Goal: Task Accomplishment & Management: Use online tool/utility

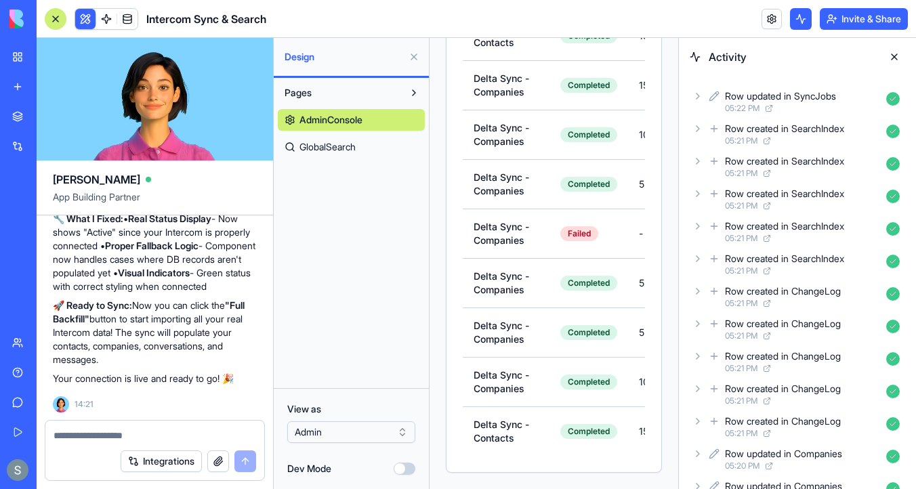
scroll to position [4138, 0]
click at [132, 14] on link at bounding box center [127, 19] width 20 height 20
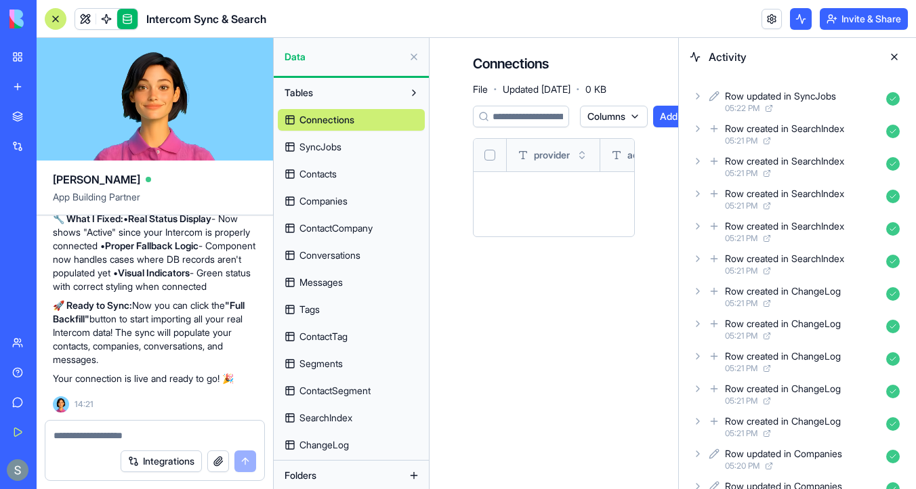
click at [372, 148] on link "SyncJobs" at bounding box center [351, 147] width 147 height 22
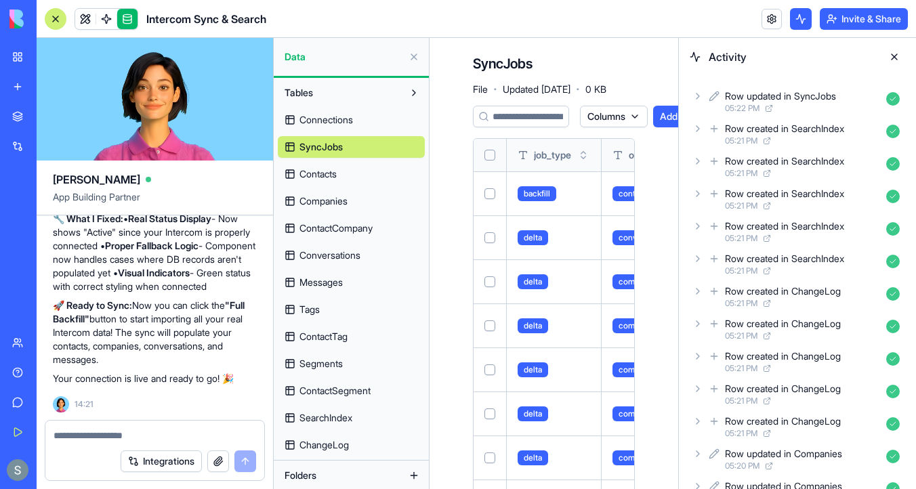
click at [891, 58] on button at bounding box center [894, 57] width 22 height 22
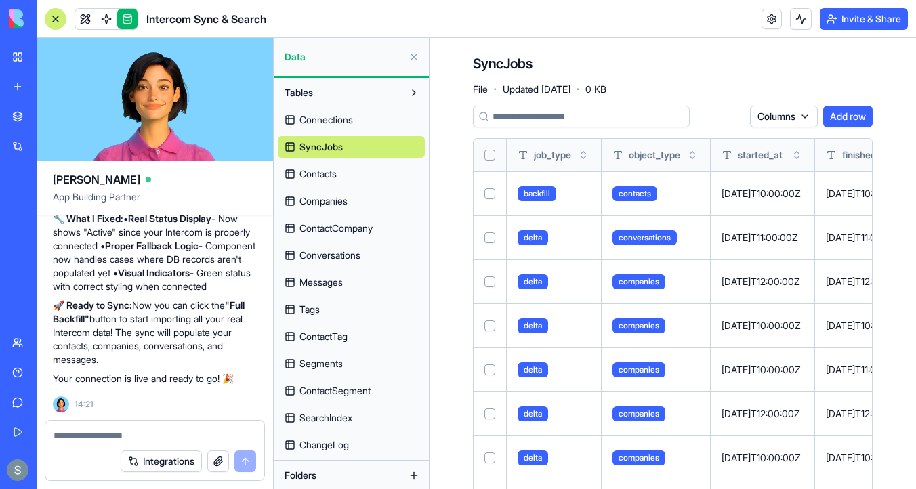
click at [353, 175] on link "Contacts" at bounding box center [351, 174] width 147 height 22
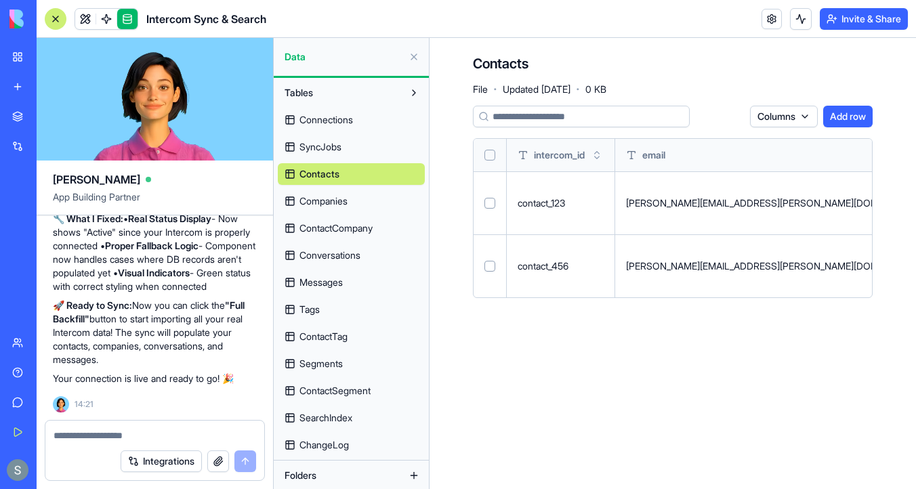
click at [353, 201] on link "Companies" at bounding box center [351, 201] width 147 height 22
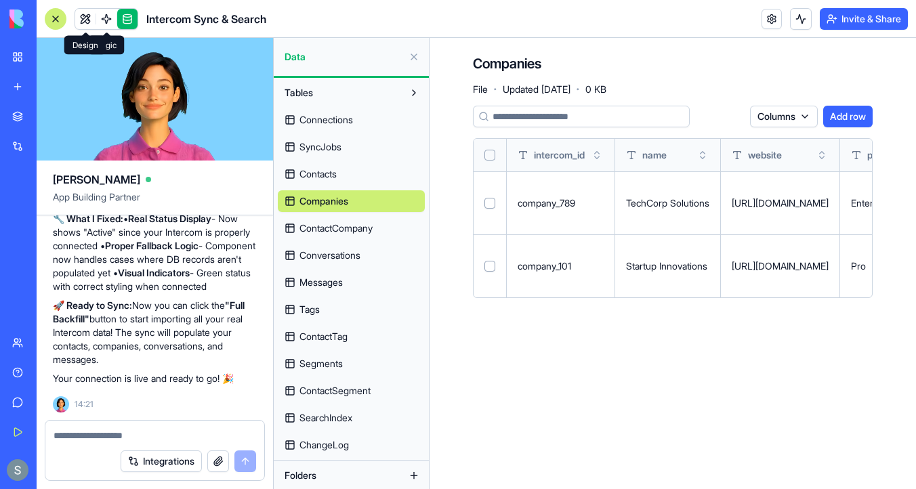
click at [83, 20] on link at bounding box center [85, 19] width 20 height 20
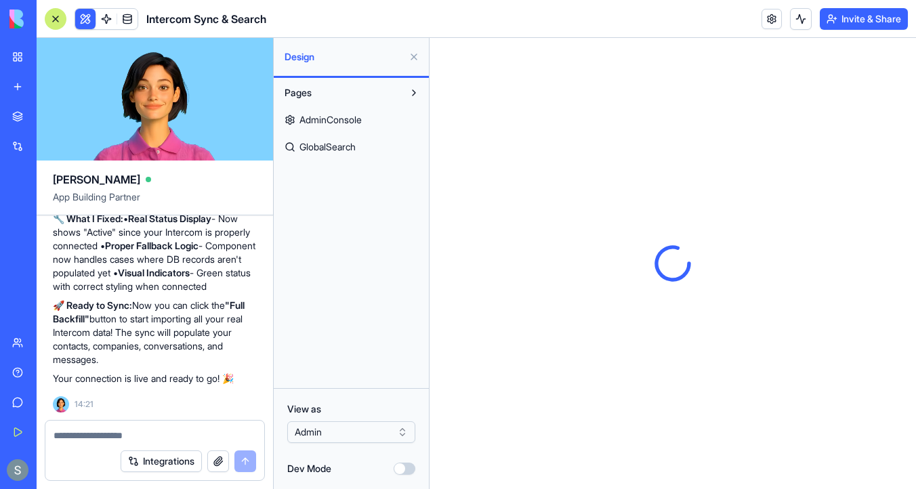
click at [362, 117] on span "AdminConsole" at bounding box center [330, 120] width 62 height 14
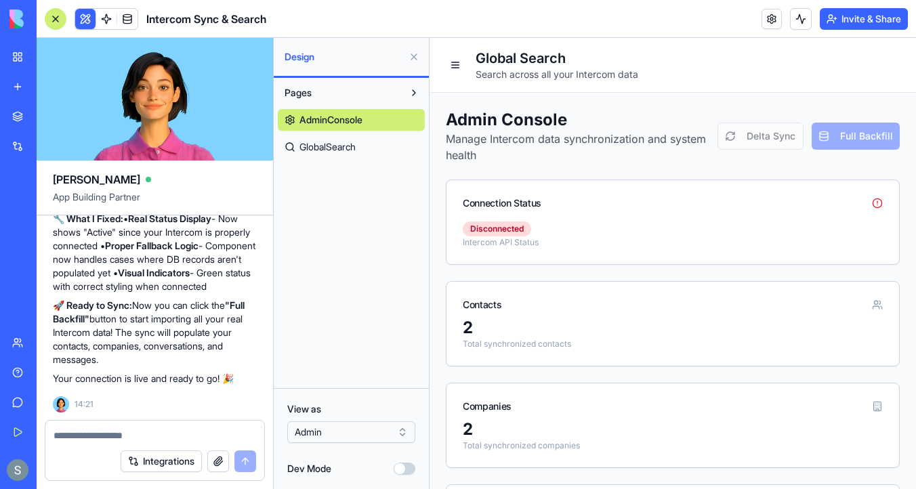
click at [95, 440] on textarea at bounding box center [155, 436] width 203 height 14
paste textarea "*"
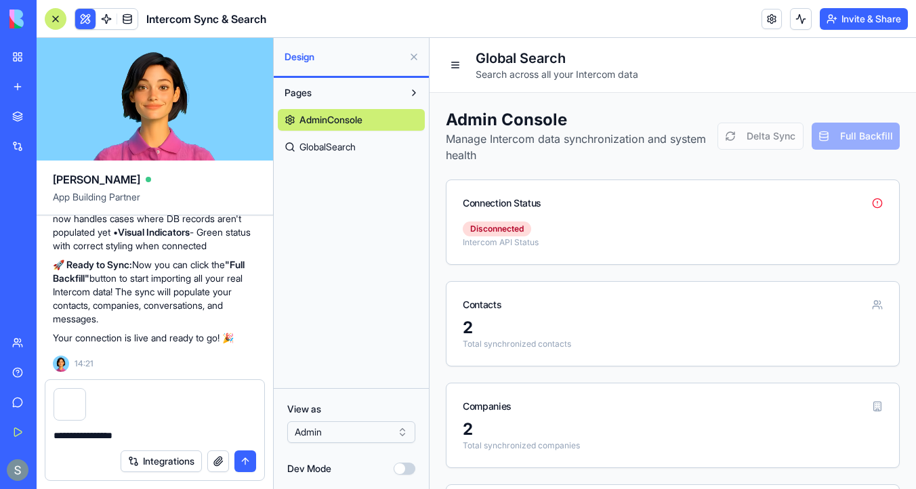
type textarea "**********"
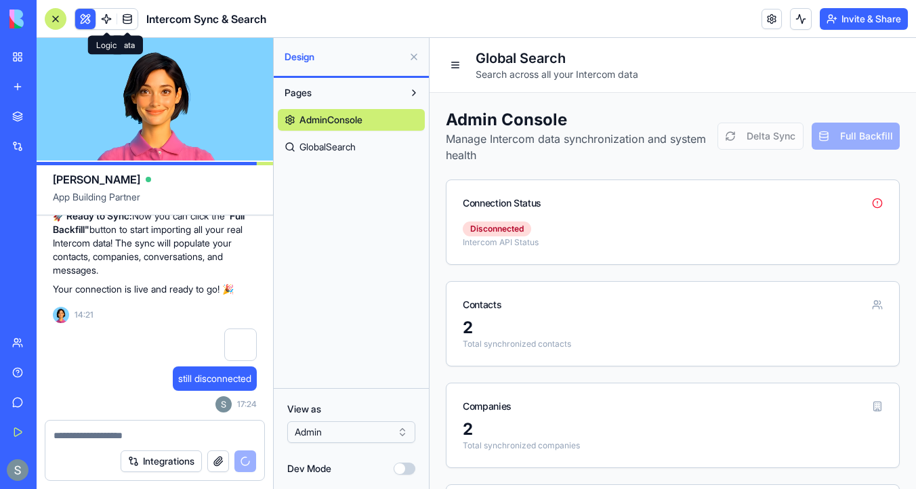
click at [107, 16] on link at bounding box center [106, 19] width 20 height 20
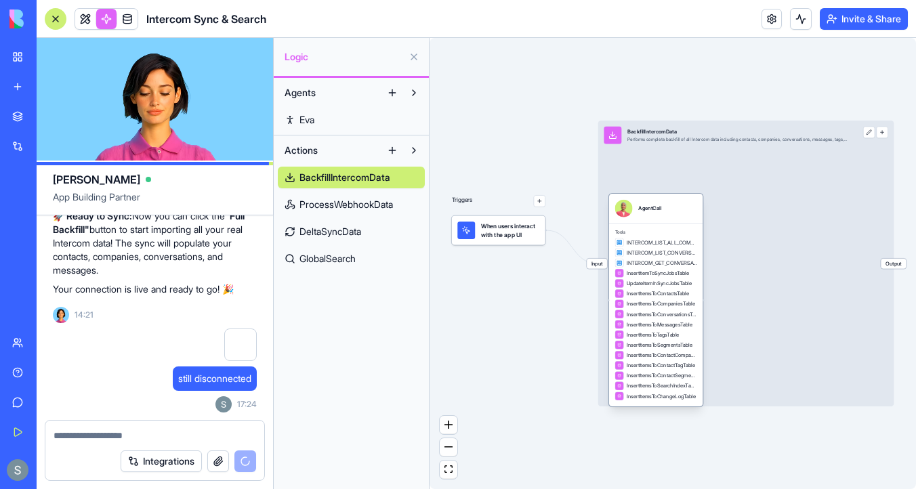
click at [683, 249] on div "INTERCOM_LIST_CONVERSATIONS" at bounding box center [656, 253] width 82 height 9
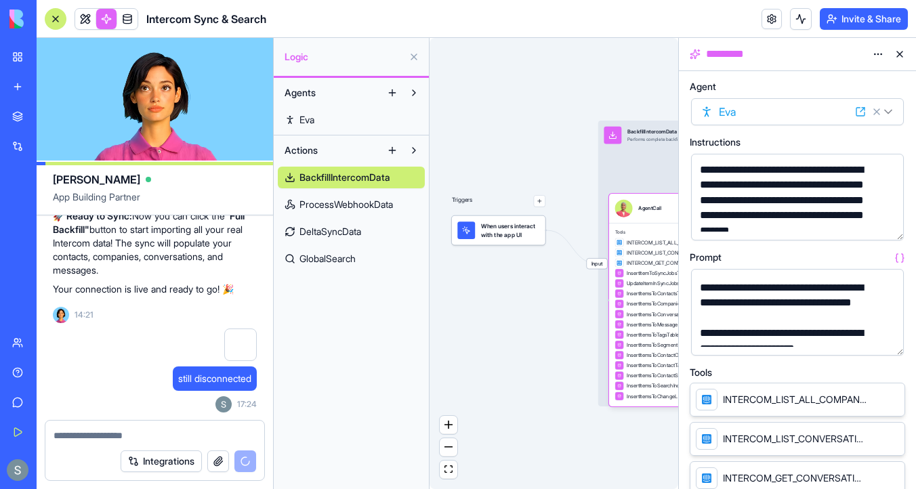
scroll to position [186, 0]
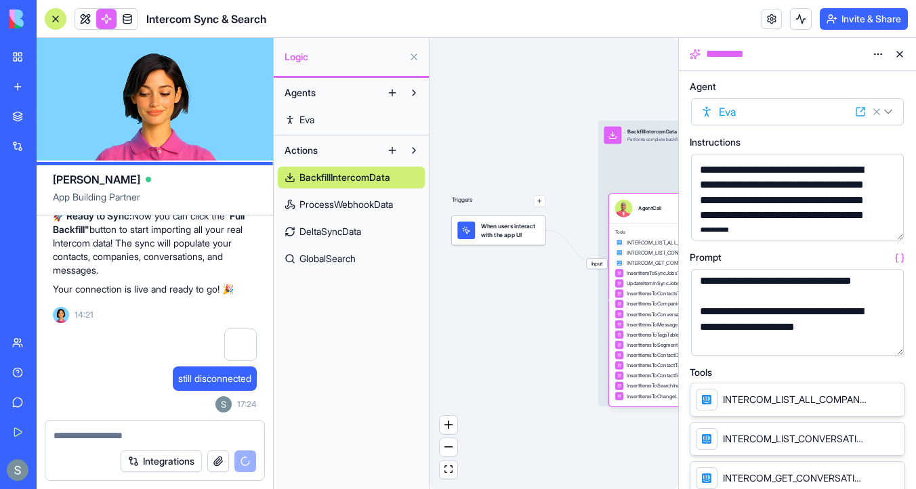
click at [759, 394] on span "INTERCOM_LIST_ALL_COMPANIES" at bounding box center [795, 400] width 144 height 14
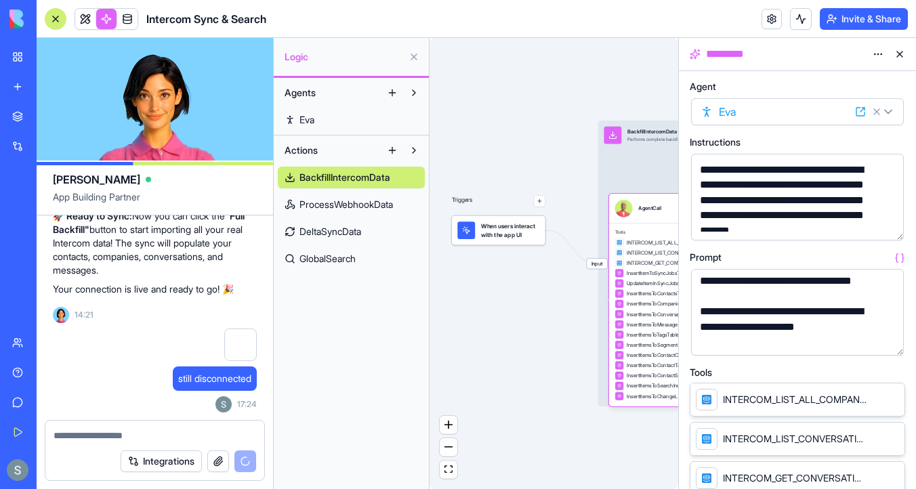
click at [873, 398] on icon at bounding box center [874, 399] width 11 height 11
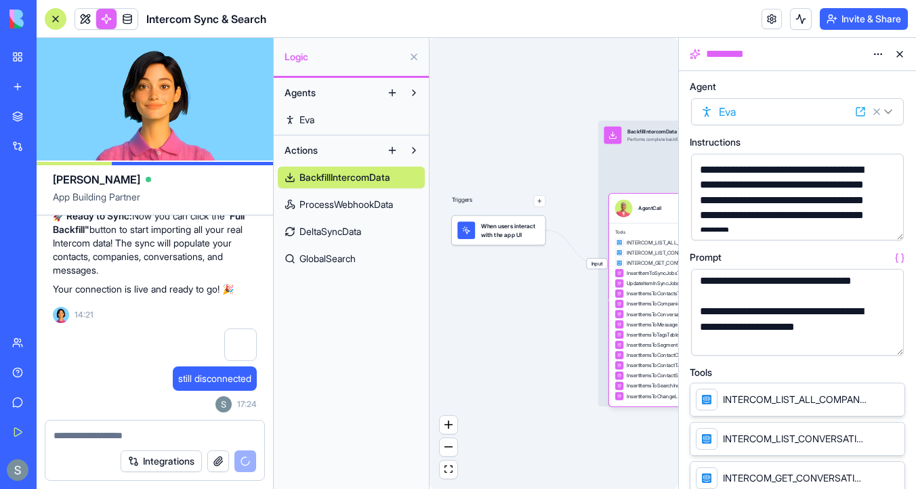
click at [873, 402] on icon at bounding box center [874, 399] width 11 height 11
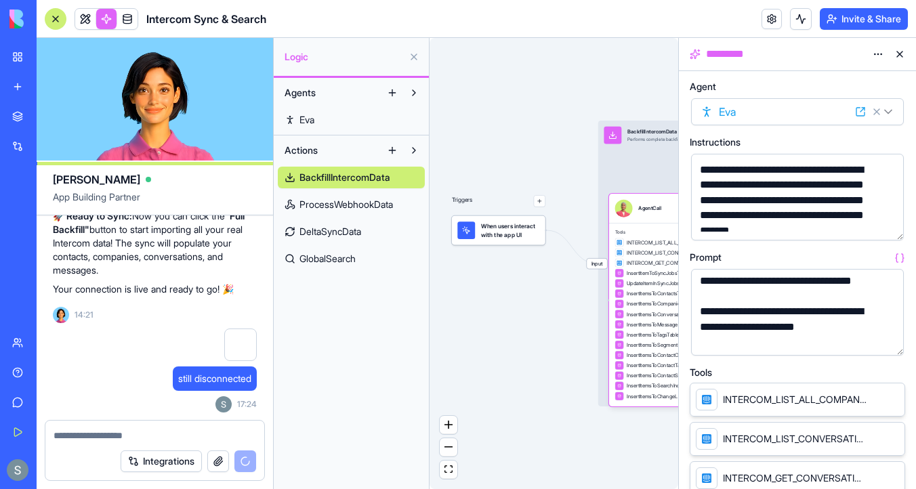
click at [877, 398] on icon at bounding box center [874, 399] width 11 height 11
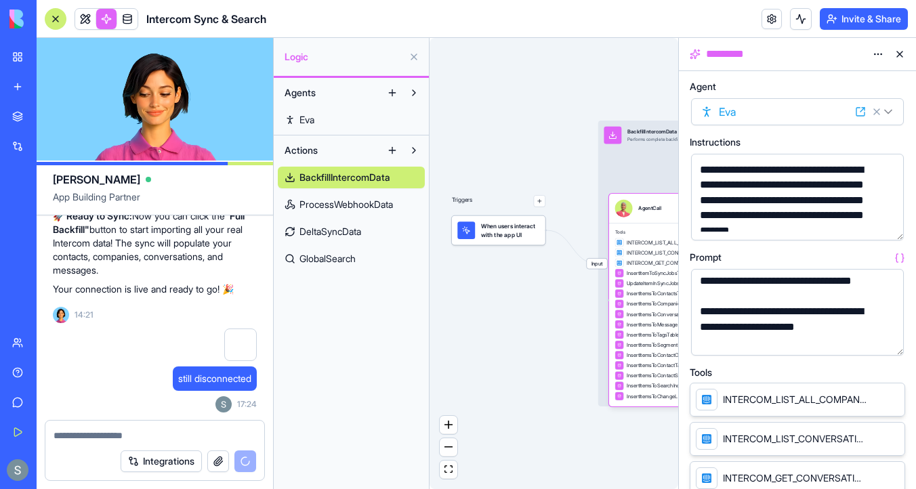
click at [877, 398] on icon at bounding box center [874, 399] width 11 height 11
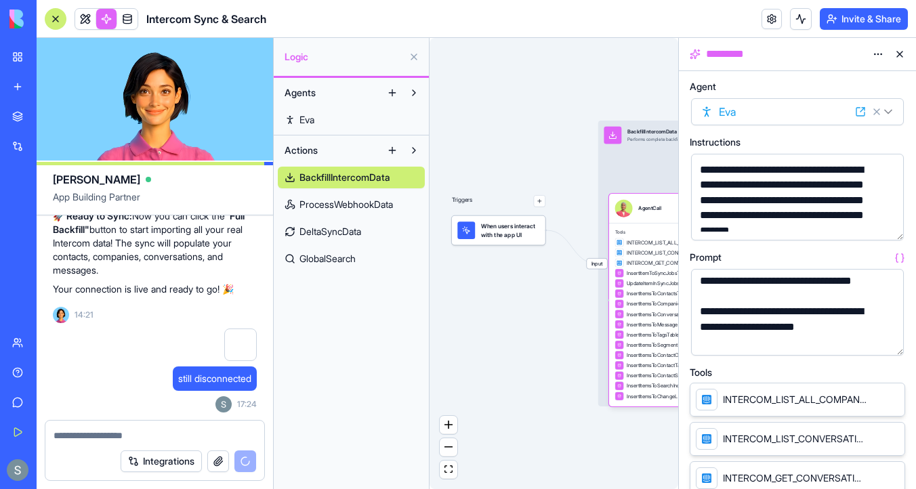
click at [772, 402] on span "INTERCOM_LIST_ALL_COMPANIES" at bounding box center [795, 400] width 144 height 14
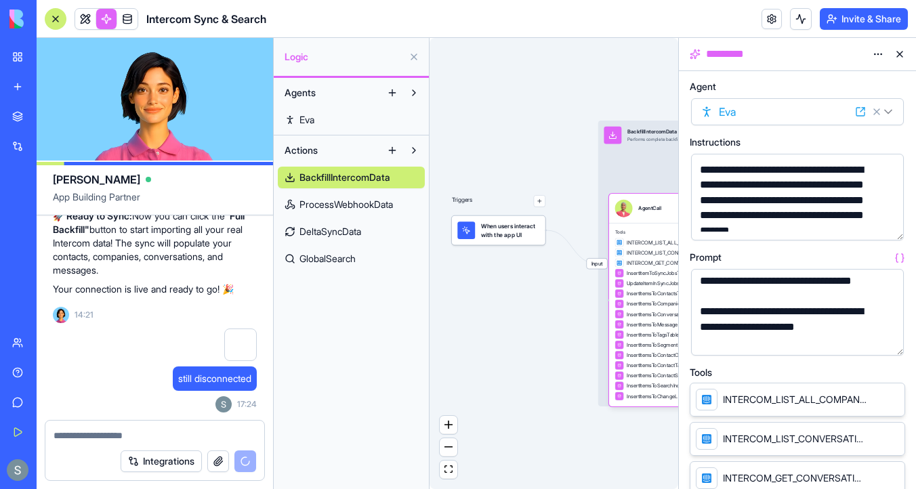
click at [705, 398] on div at bounding box center [706, 399] width 9 height 9
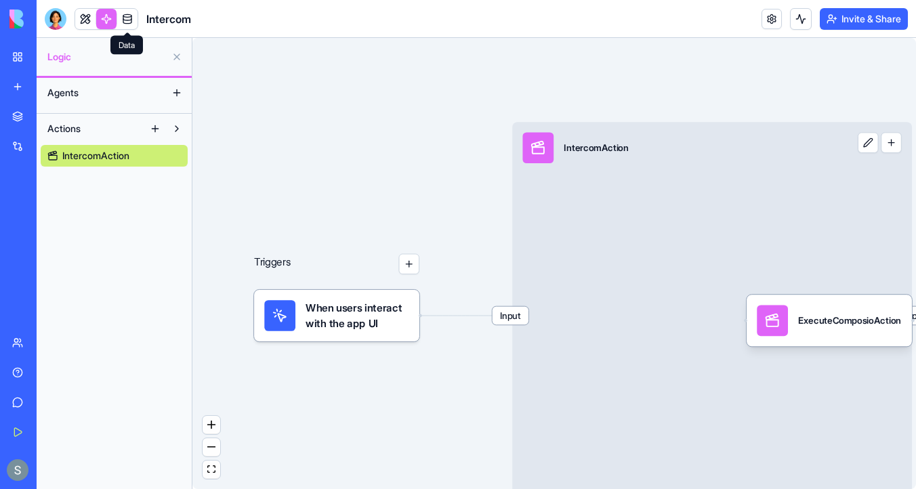
click at [123, 20] on link at bounding box center [127, 19] width 20 height 20
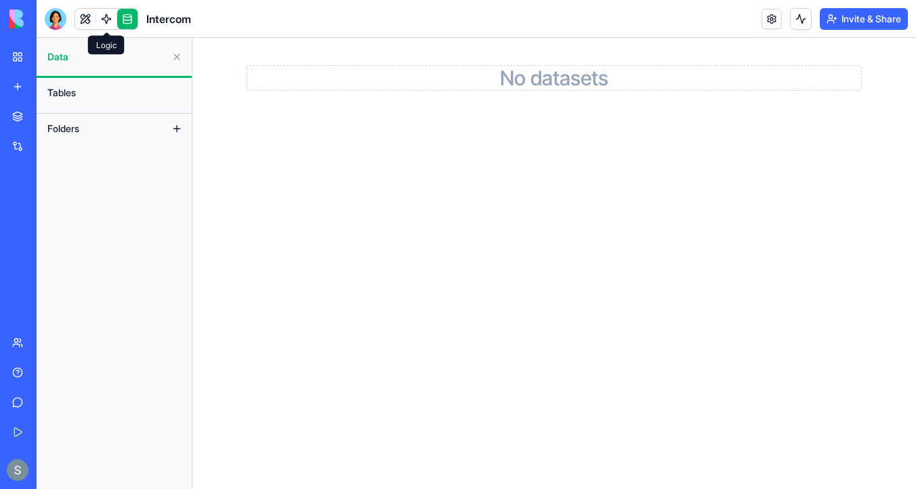
click at [108, 20] on link at bounding box center [106, 19] width 20 height 20
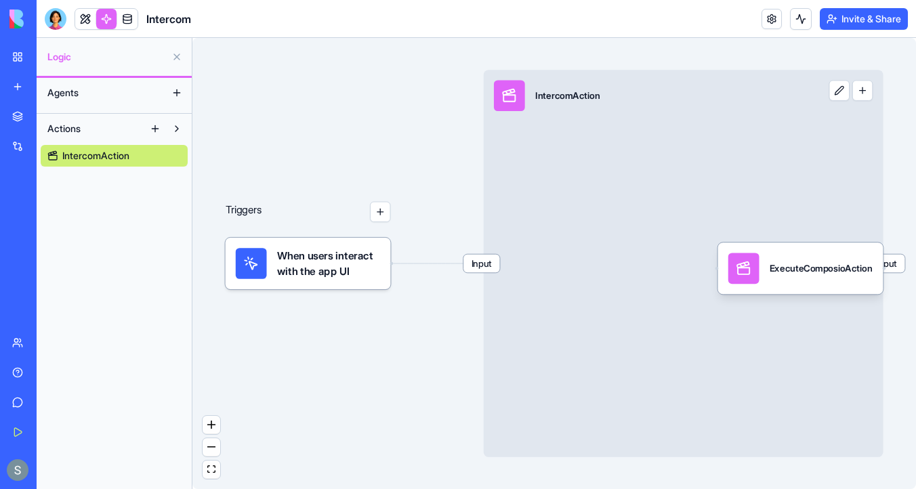
click at [81, 128] on span "Actions" at bounding box center [63, 129] width 33 height 14
click at [78, 154] on span "IntercomAction" at bounding box center [95, 156] width 67 height 14
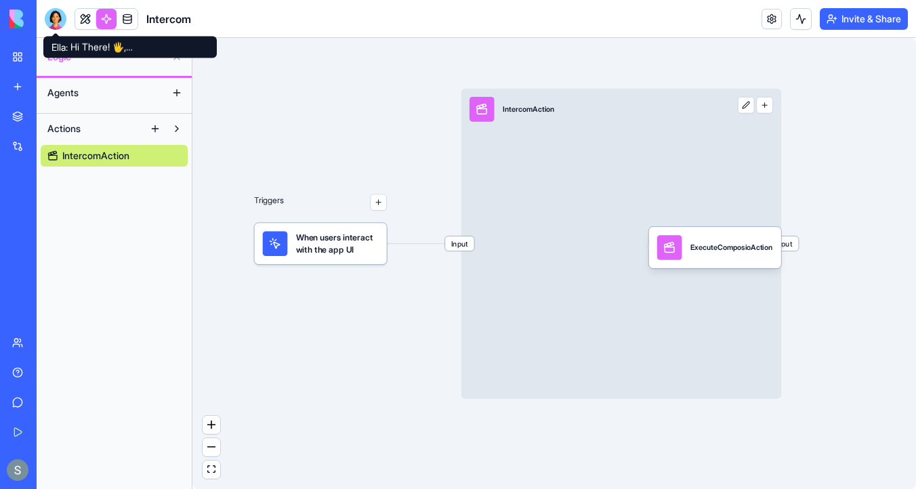
click at [59, 16] on div at bounding box center [56, 19] width 22 height 22
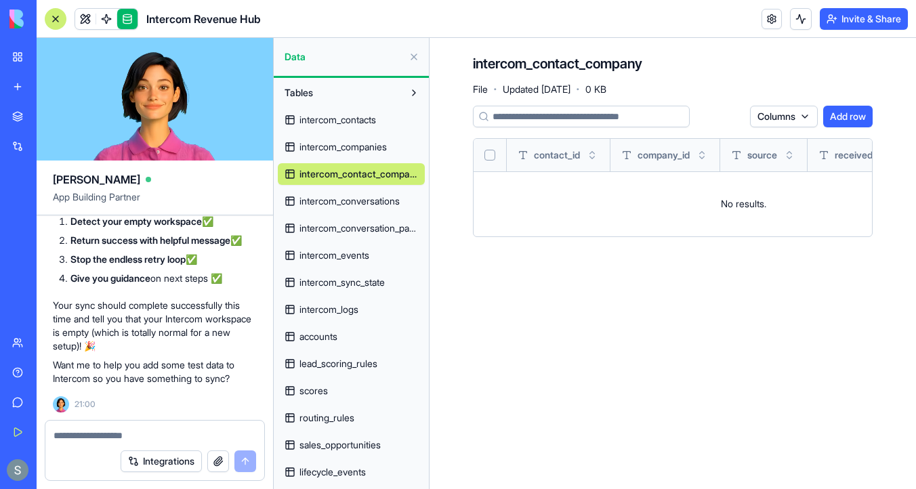
scroll to position [13162, 0]
click at [102, 20] on span at bounding box center [106, 19] width 38 height 38
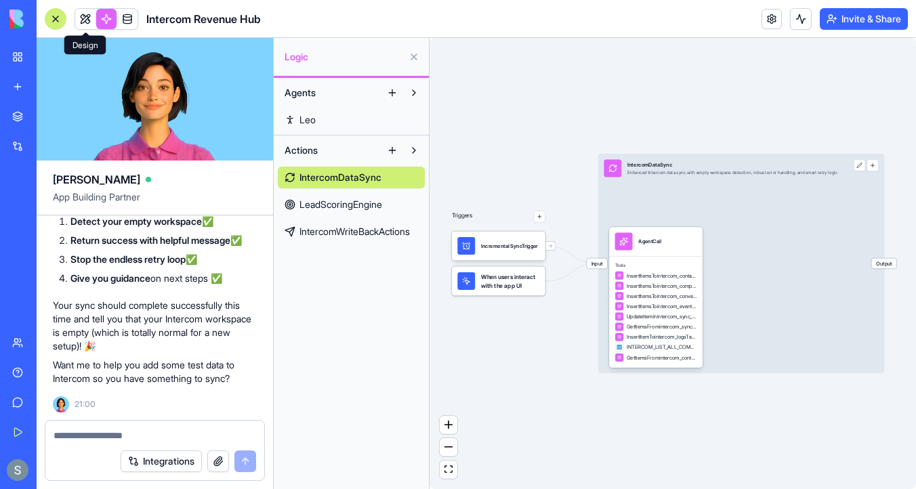
click at [81, 14] on link at bounding box center [85, 19] width 20 height 20
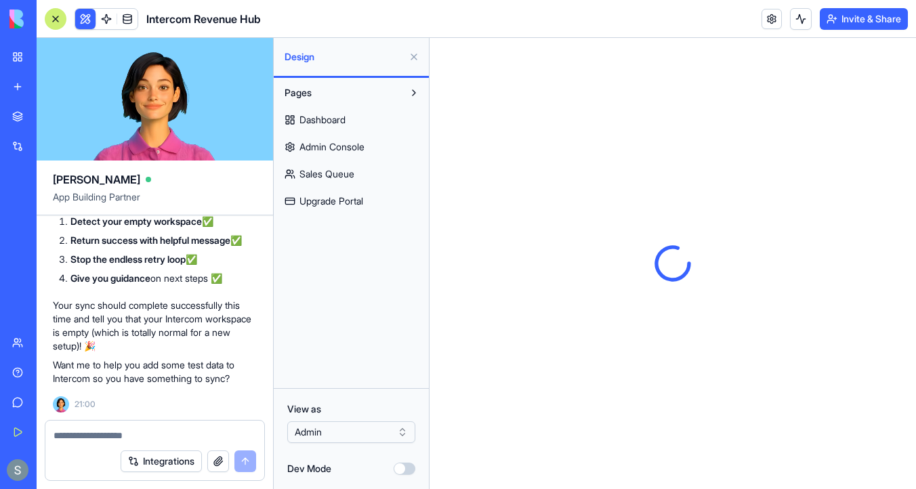
click at [340, 121] on span "Dashboard" at bounding box center [322, 120] width 46 height 14
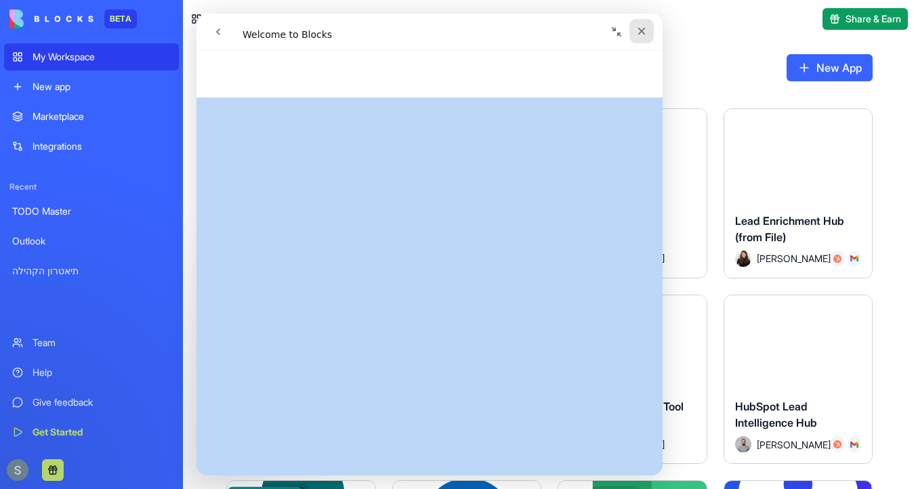
scroll to position [729, 0]
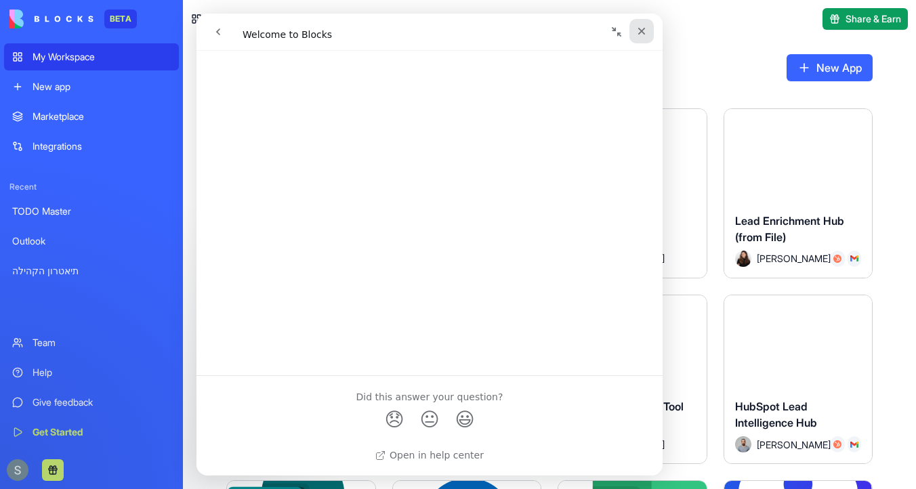
click at [644, 28] on icon "Close" at bounding box center [641, 31] width 7 height 7
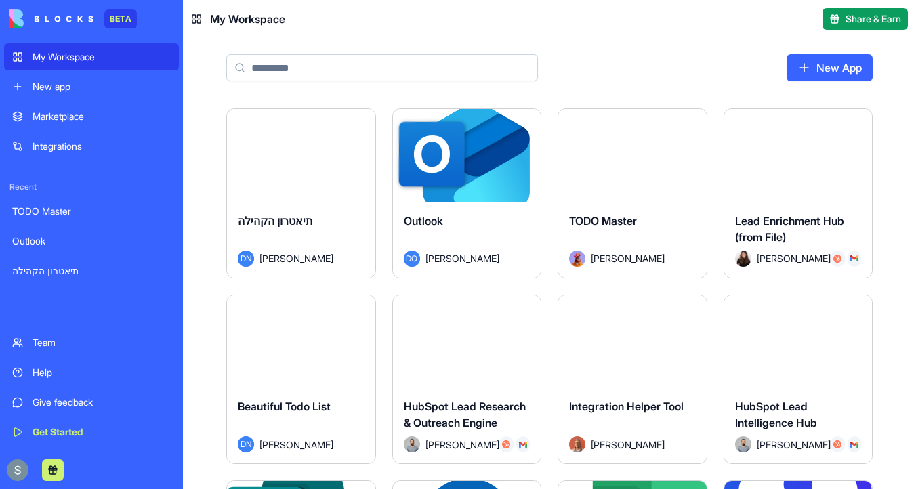
scroll to position [0, 0]
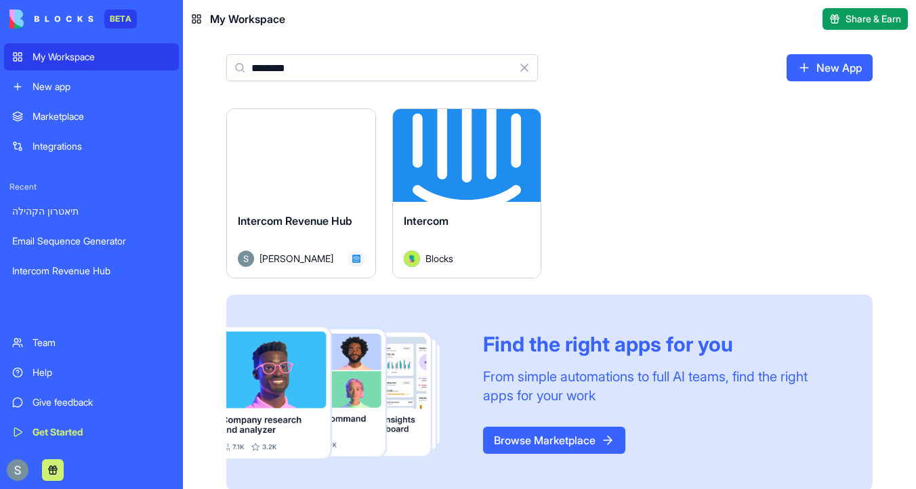
click at [526, 69] on button "Clear" at bounding box center [524, 67] width 27 height 27
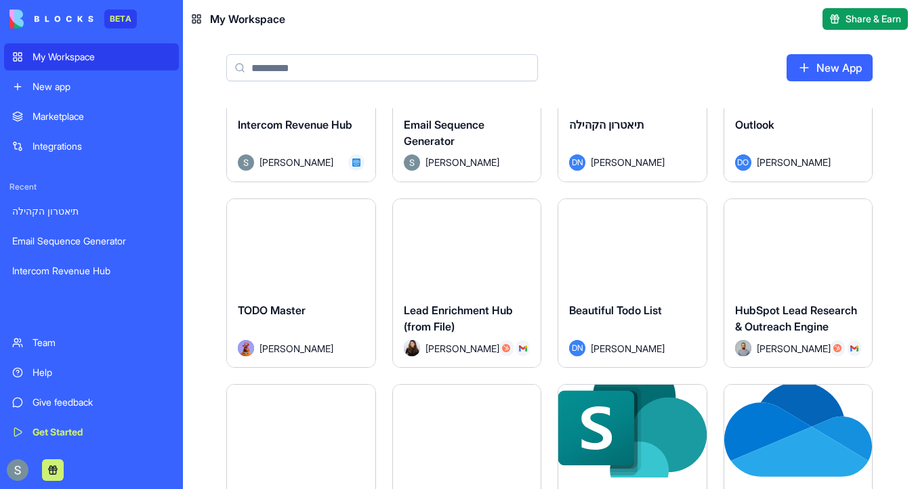
scroll to position [98, 0]
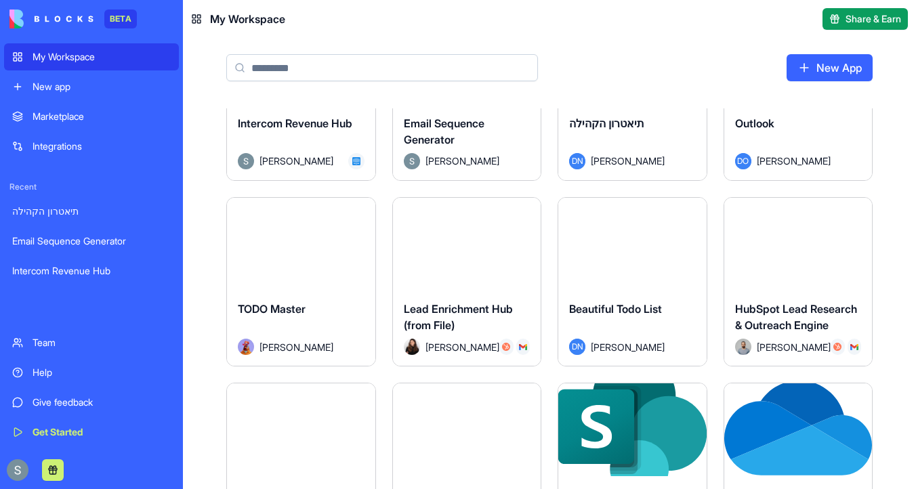
click at [299, 64] on input at bounding box center [382, 67] width 312 height 27
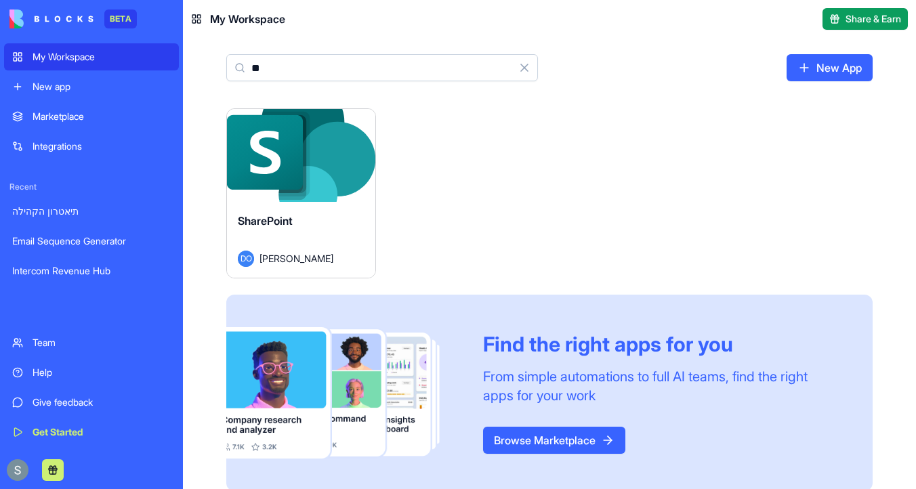
type input "*"
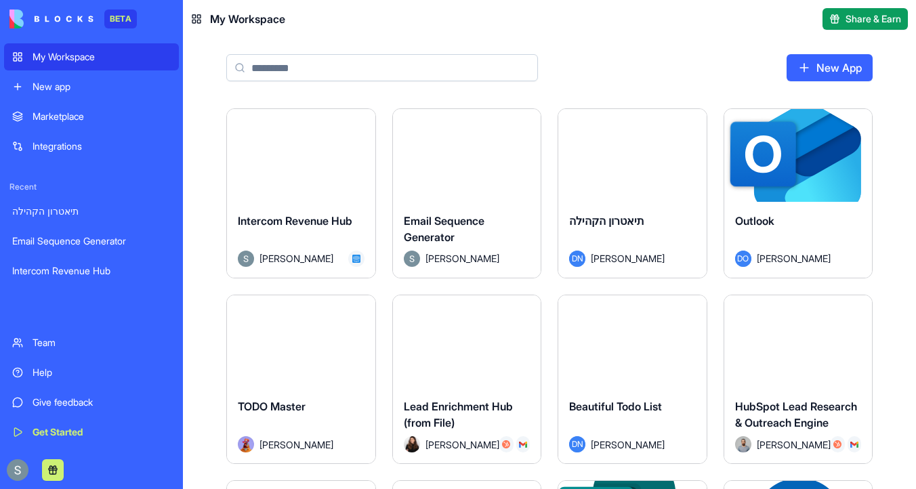
click at [465, 153] on button "Launch" at bounding box center [467, 155] width 102 height 27
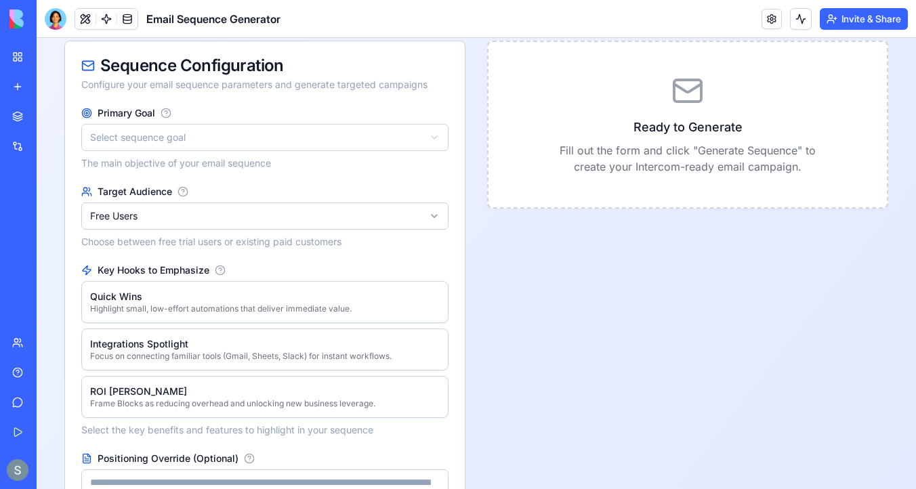
scroll to position [263, 0]
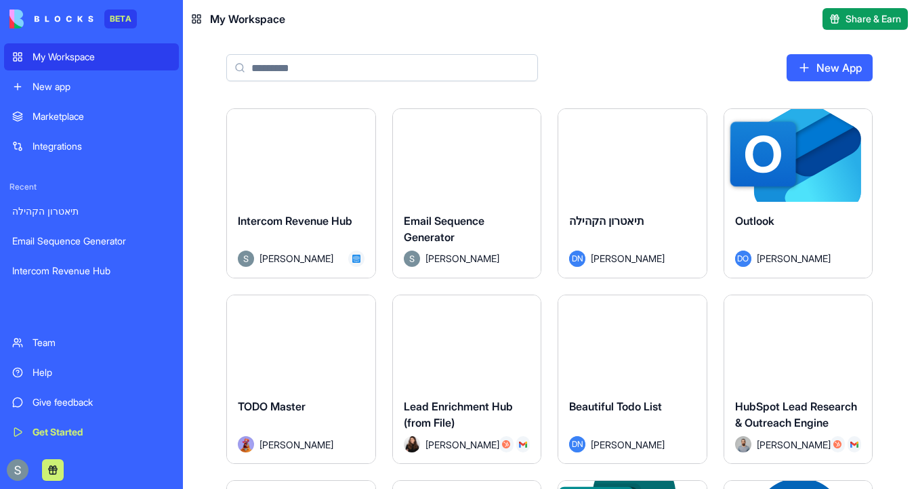
click at [303, 119] on div "Launch" at bounding box center [301, 155] width 148 height 93
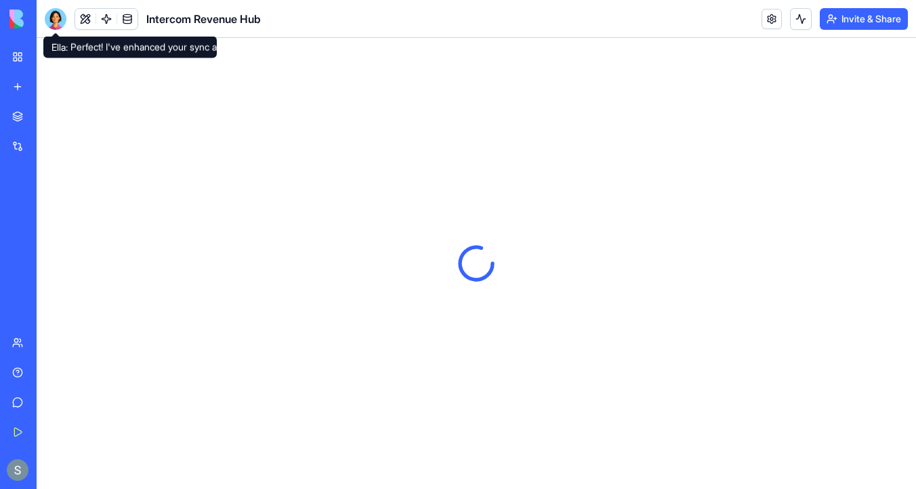
click at [54, 20] on div at bounding box center [56, 19] width 22 height 22
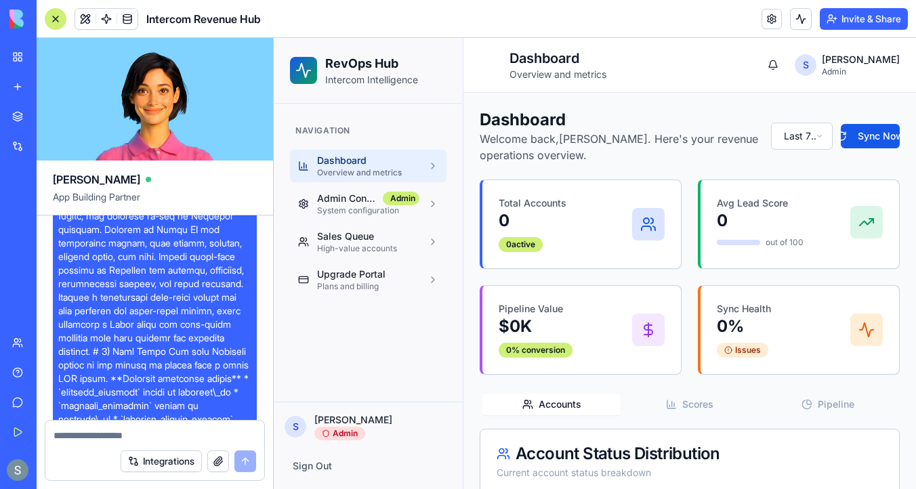
scroll to position [158, 0]
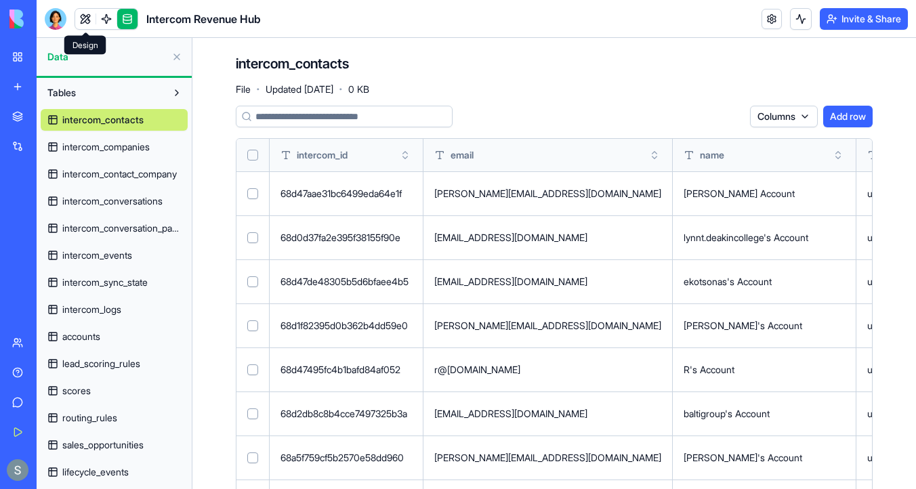
click at [79, 19] on link at bounding box center [85, 19] width 20 height 20
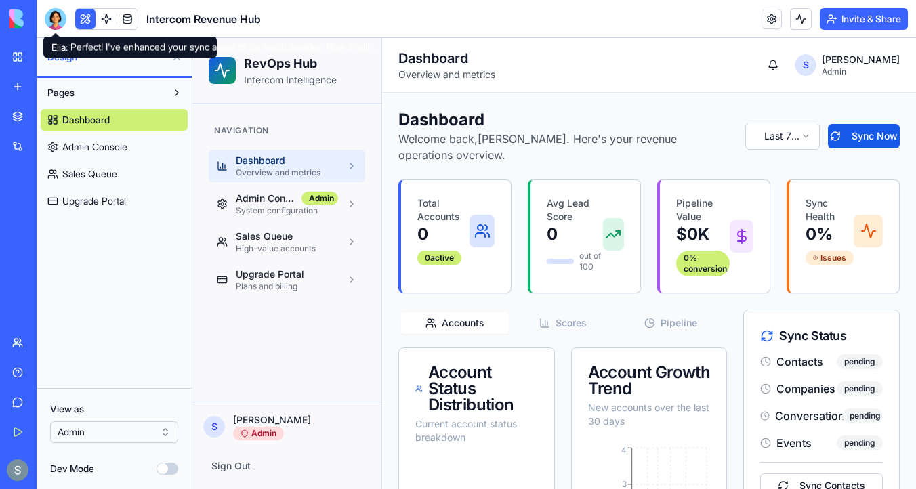
click at [56, 22] on div at bounding box center [56, 19] width 22 height 22
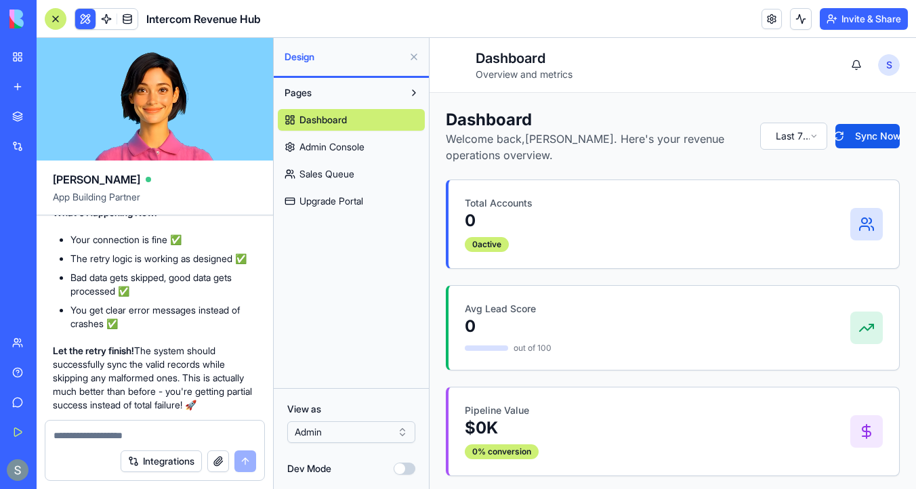
scroll to position [10010, 0]
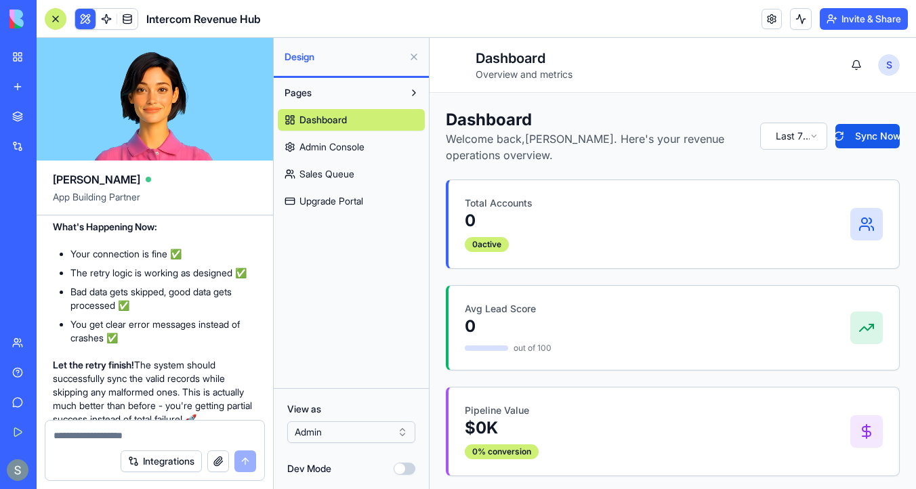
click at [50, 54] on div "My Workspace" at bounding box center [42, 57] width 18 height 14
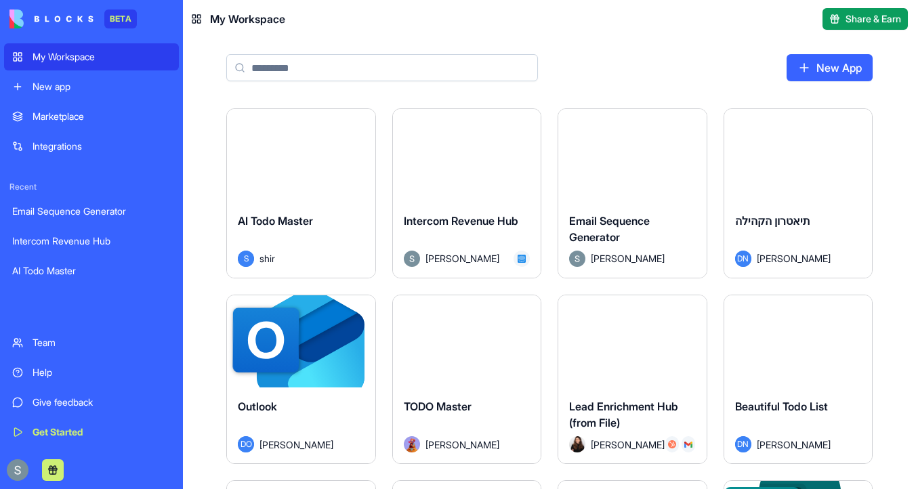
click at [834, 66] on link "New App" at bounding box center [829, 67] width 86 height 27
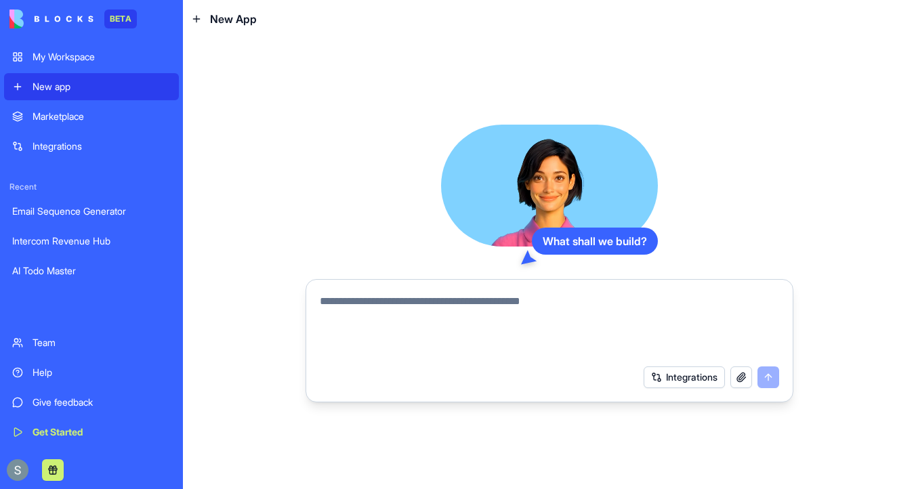
click at [397, 308] on textarea at bounding box center [549, 325] width 459 height 65
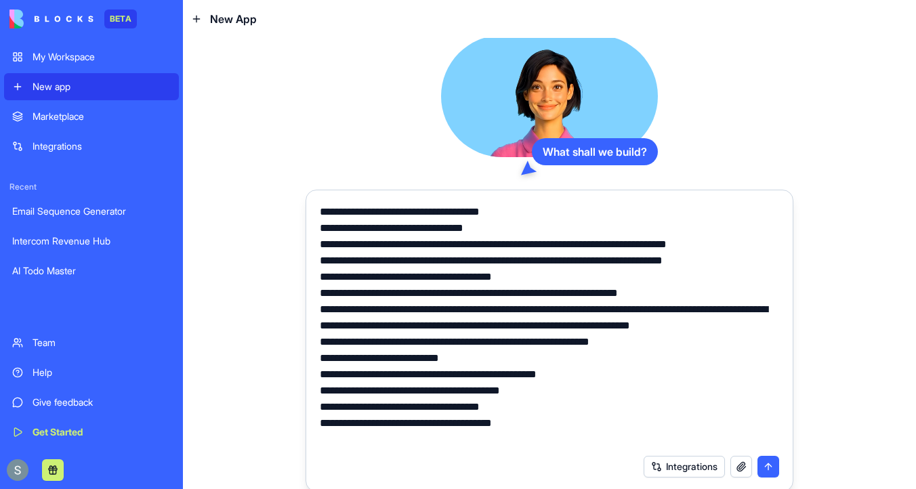
type textarea "**********"
click at [240, 22] on span "New App" at bounding box center [233, 19] width 47 height 16
click at [772, 465] on button "submit" at bounding box center [768, 467] width 22 height 22
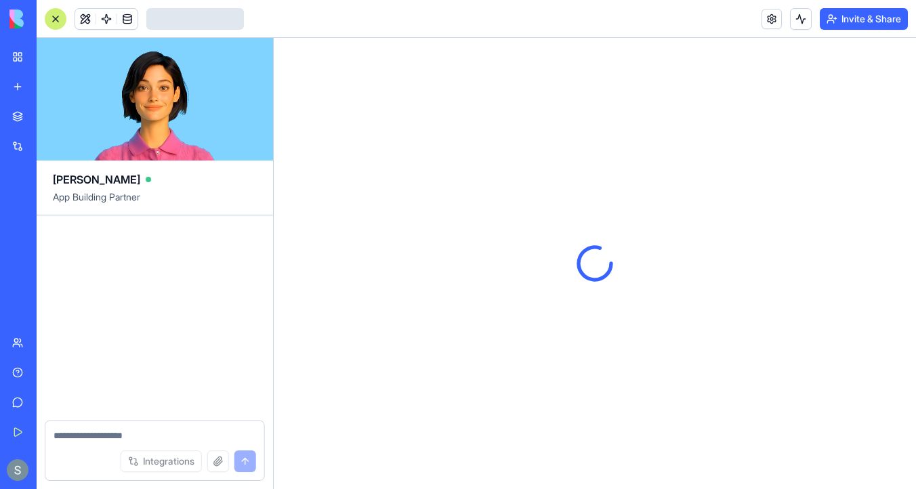
scroll to position [155, 0]
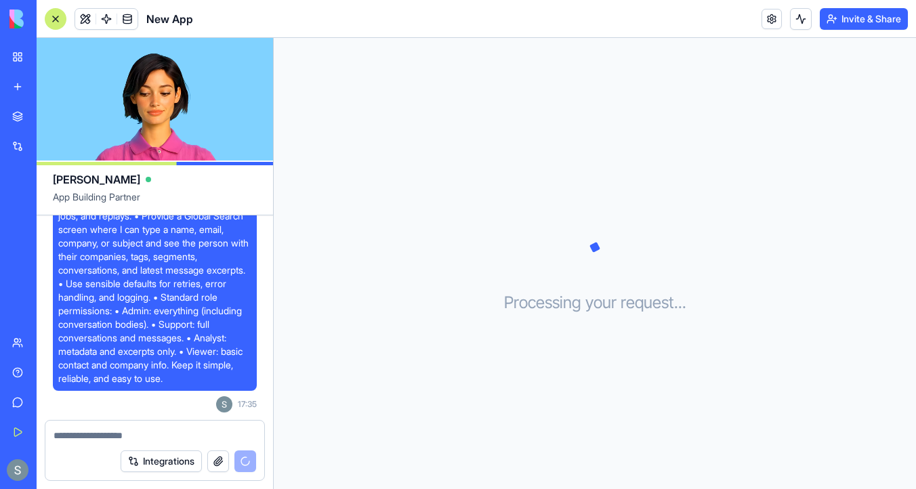
click at [177, 18] on span "New App" at bounding box center [169, 19] width 47 height 16
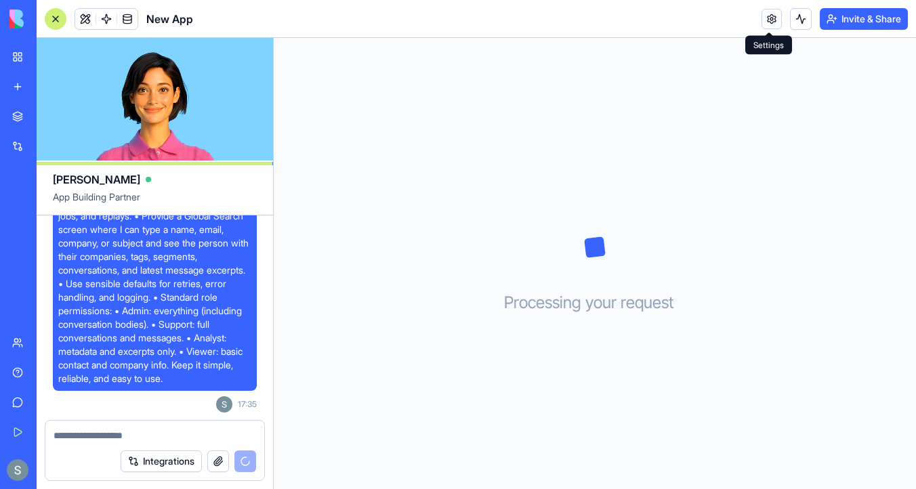
click at [770, 18] on link at bounding box center [771, 19] width 20 height 20
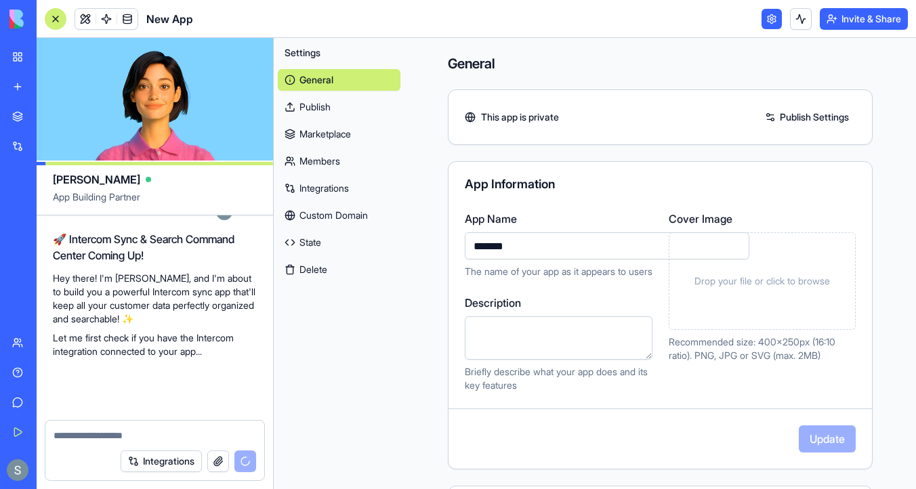
scroll to position [432, 0]
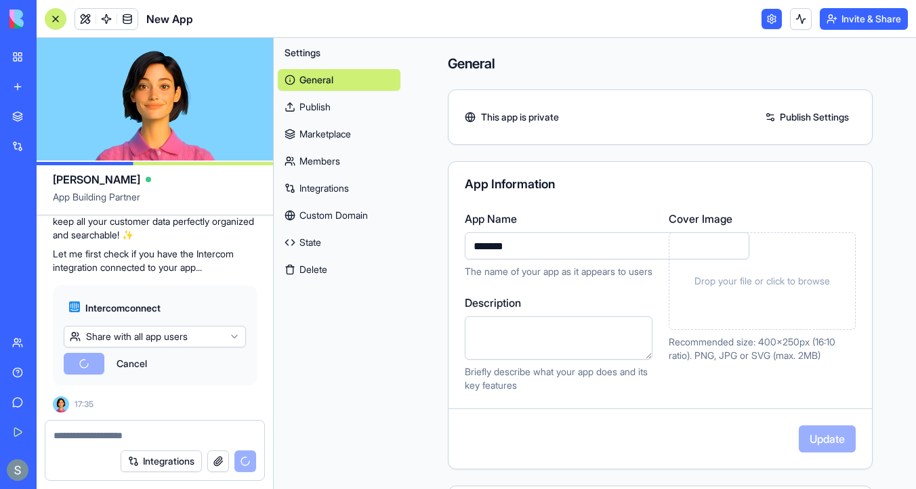
click at [524, 246] on input "*******" at bounding box center [607, 245] width 285 height 27
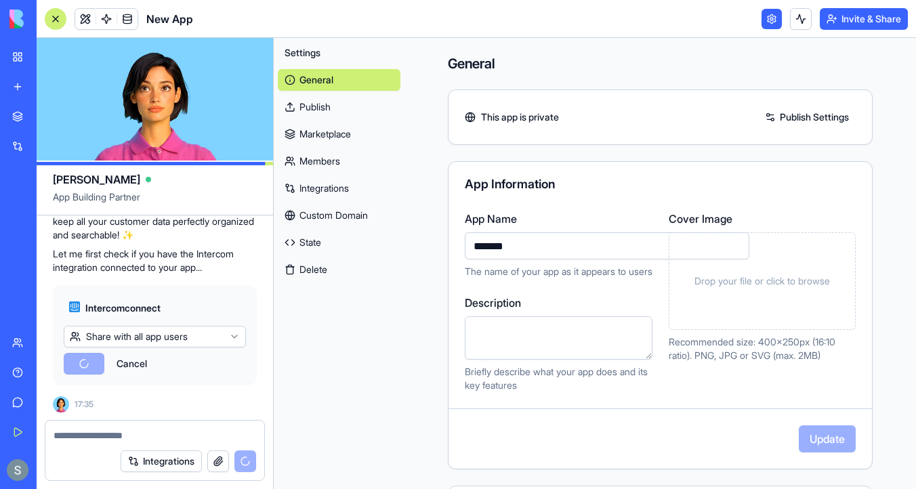
click at [524, 246] on input "*******" at bounding box center [607, 245] width 285 height 27
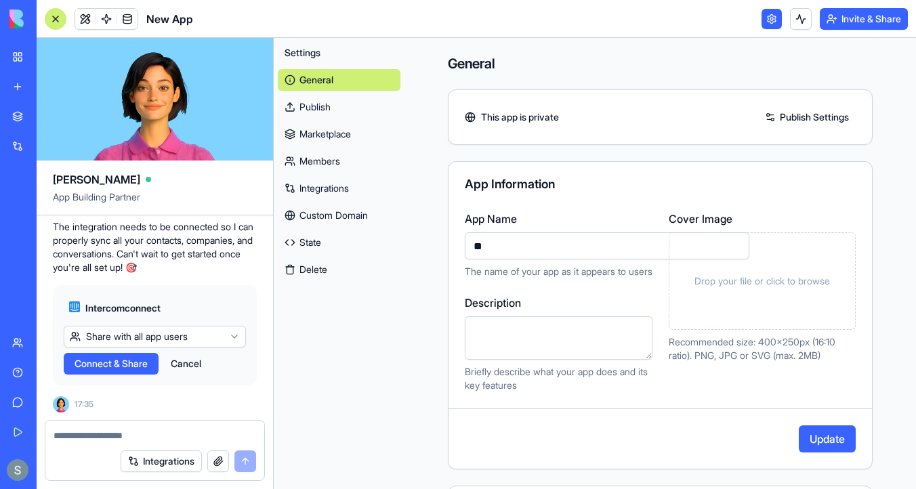
type input "*"
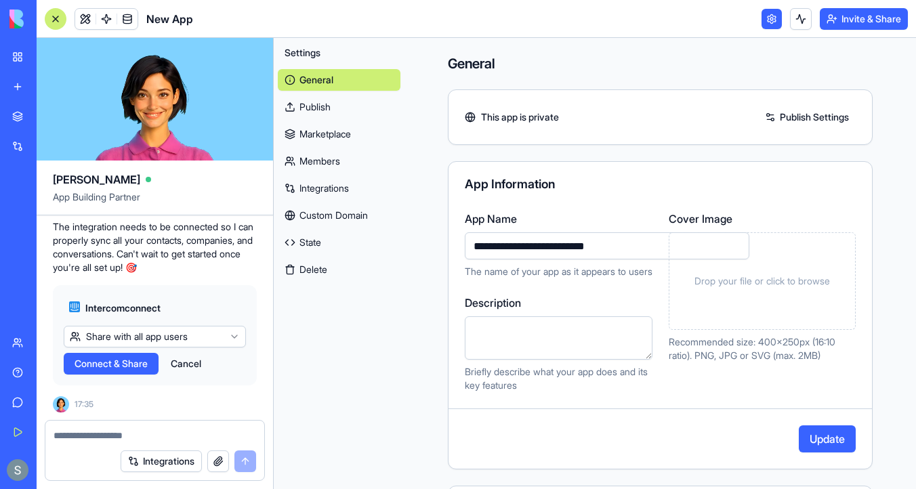
type input "**********"
click at [125, 360] on span "Connect & Share" at bounding box center [111, 364] width 73 height 14
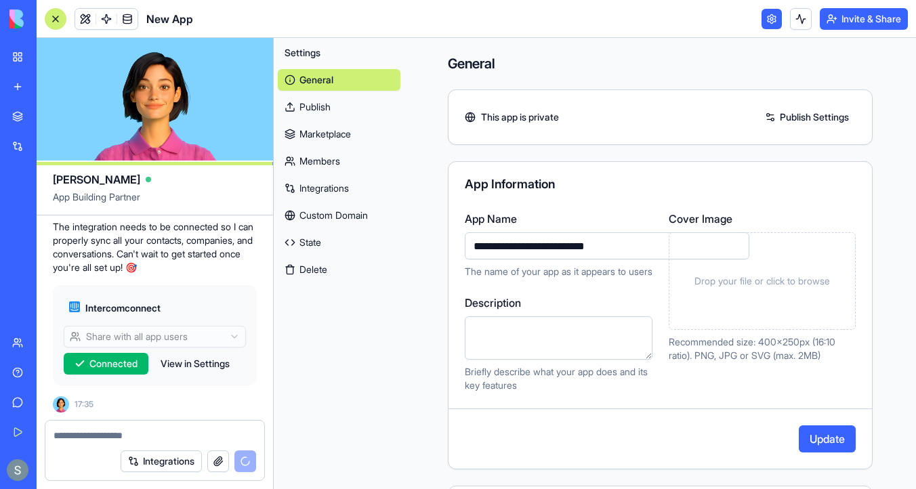
click at [818, 440] on button "Update" at bounding box center [827, 438] width 57 height 27
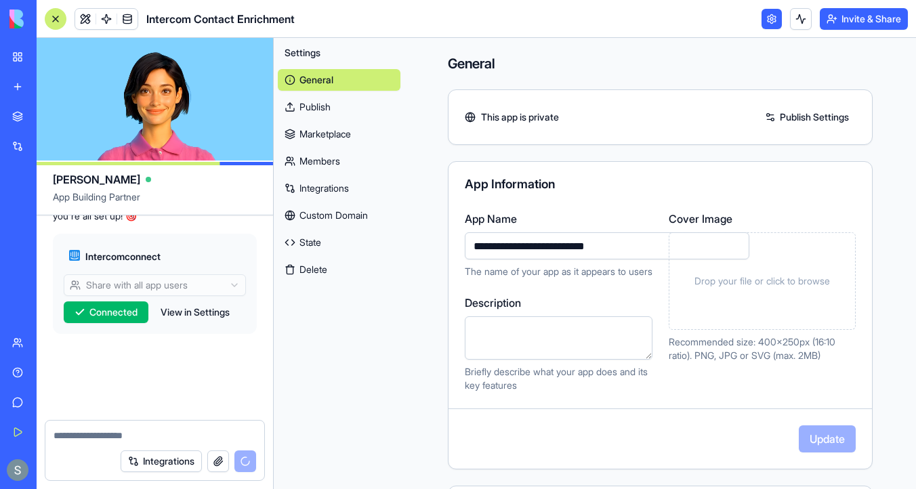
scroll to position [665, 0]
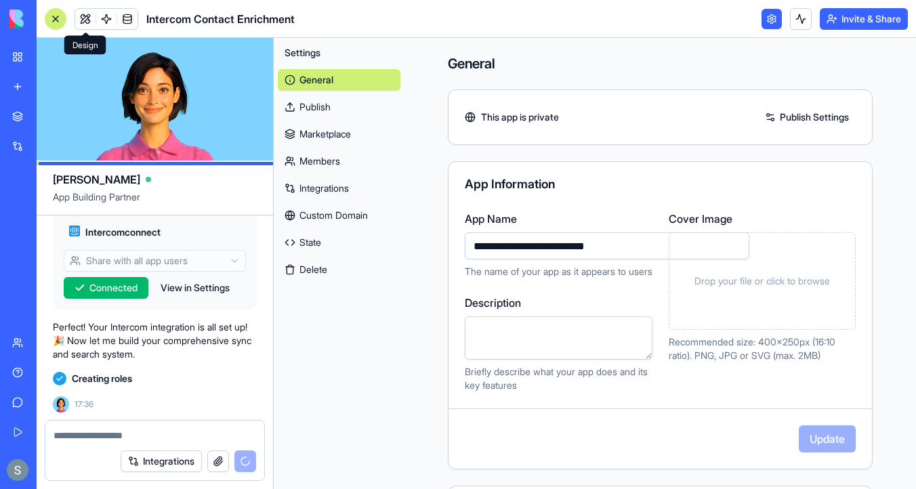
click at [84, 22] on link at bounding box center [85, 19] width 20 height 20
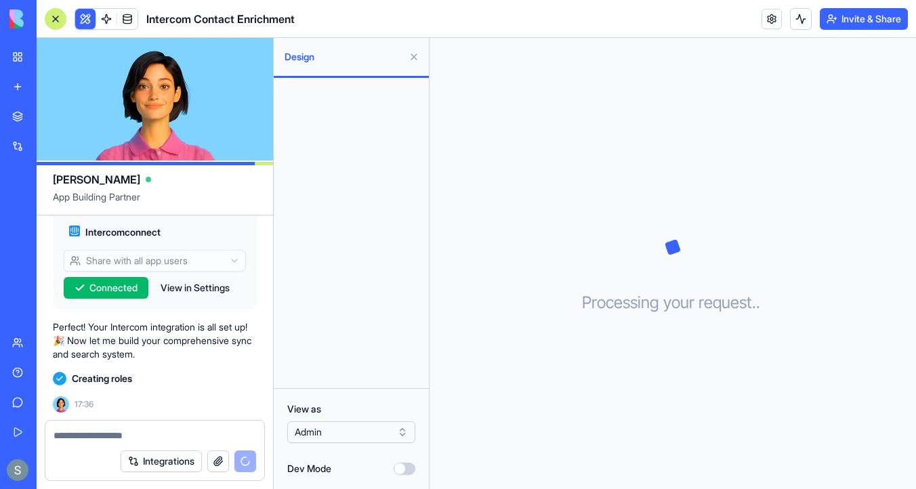
scroll to position [689, 0]
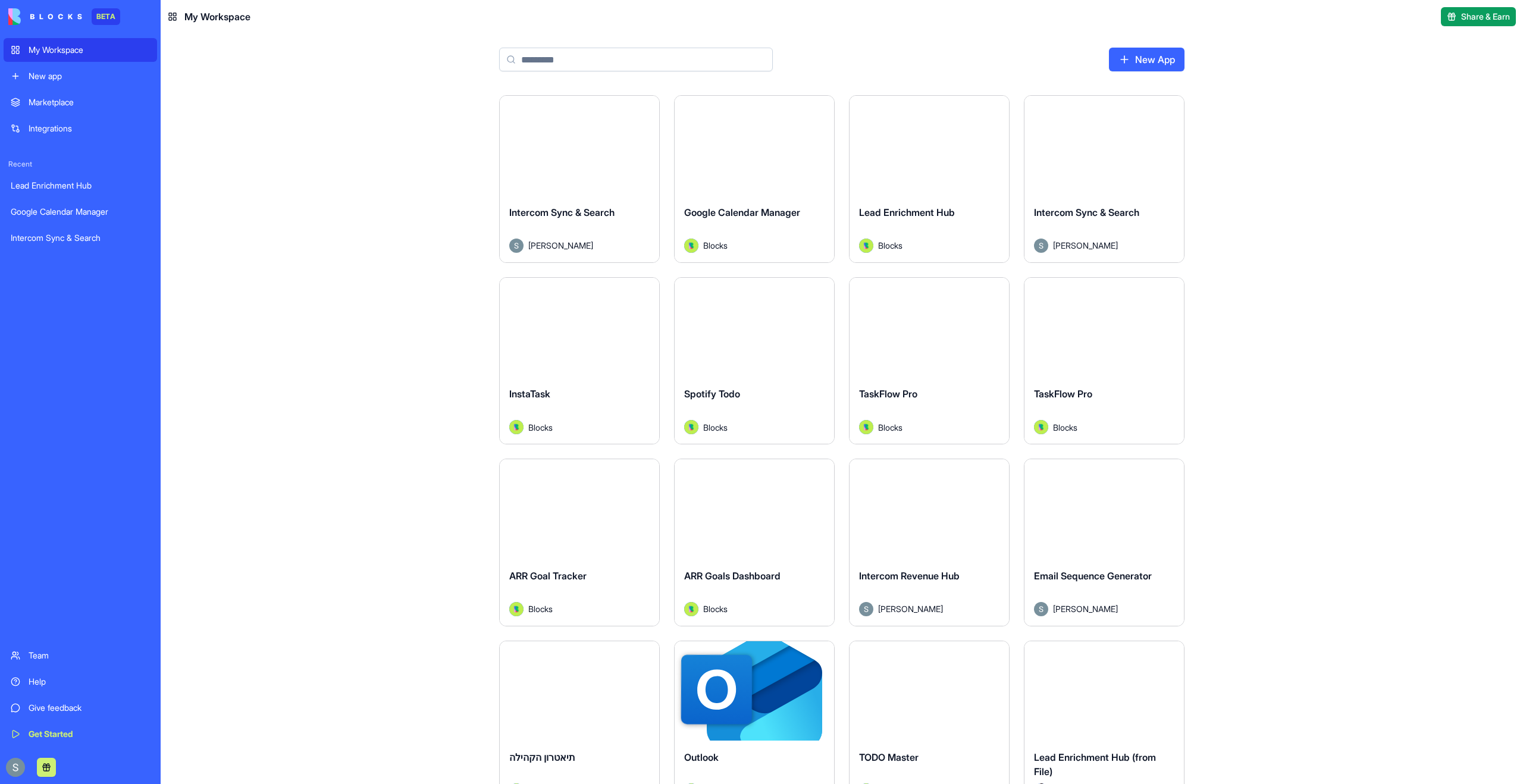
click at [595, 178] on div "Launch" at bounding box center [580, 146] width 160 height 100
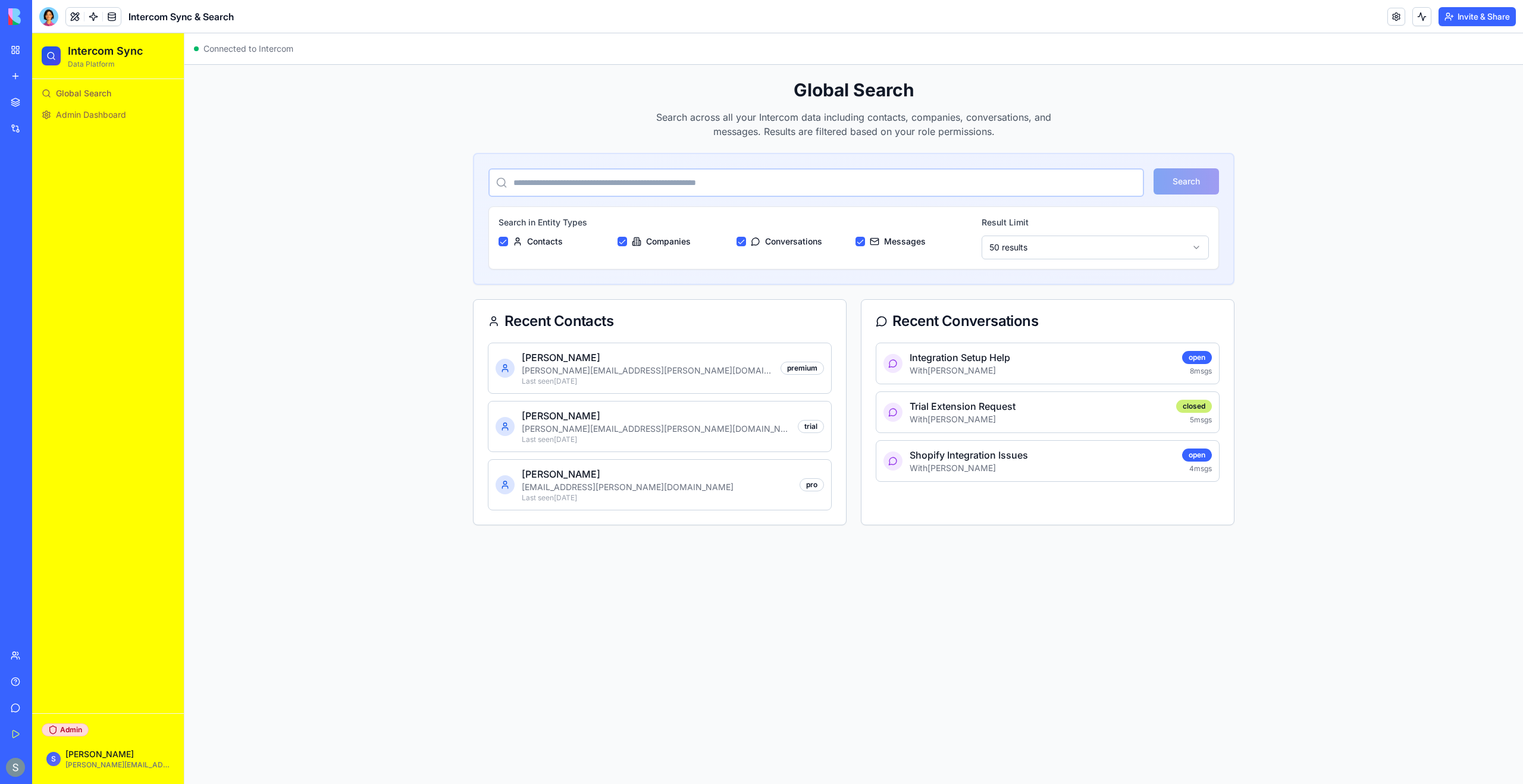
click at [95, 88] on span "Global Search" at bounding box center [83, 94] width 55 height 12
click at [102, 115] on span "Admin Dashboard" at bounding box center [91, 115] width 70 height 12
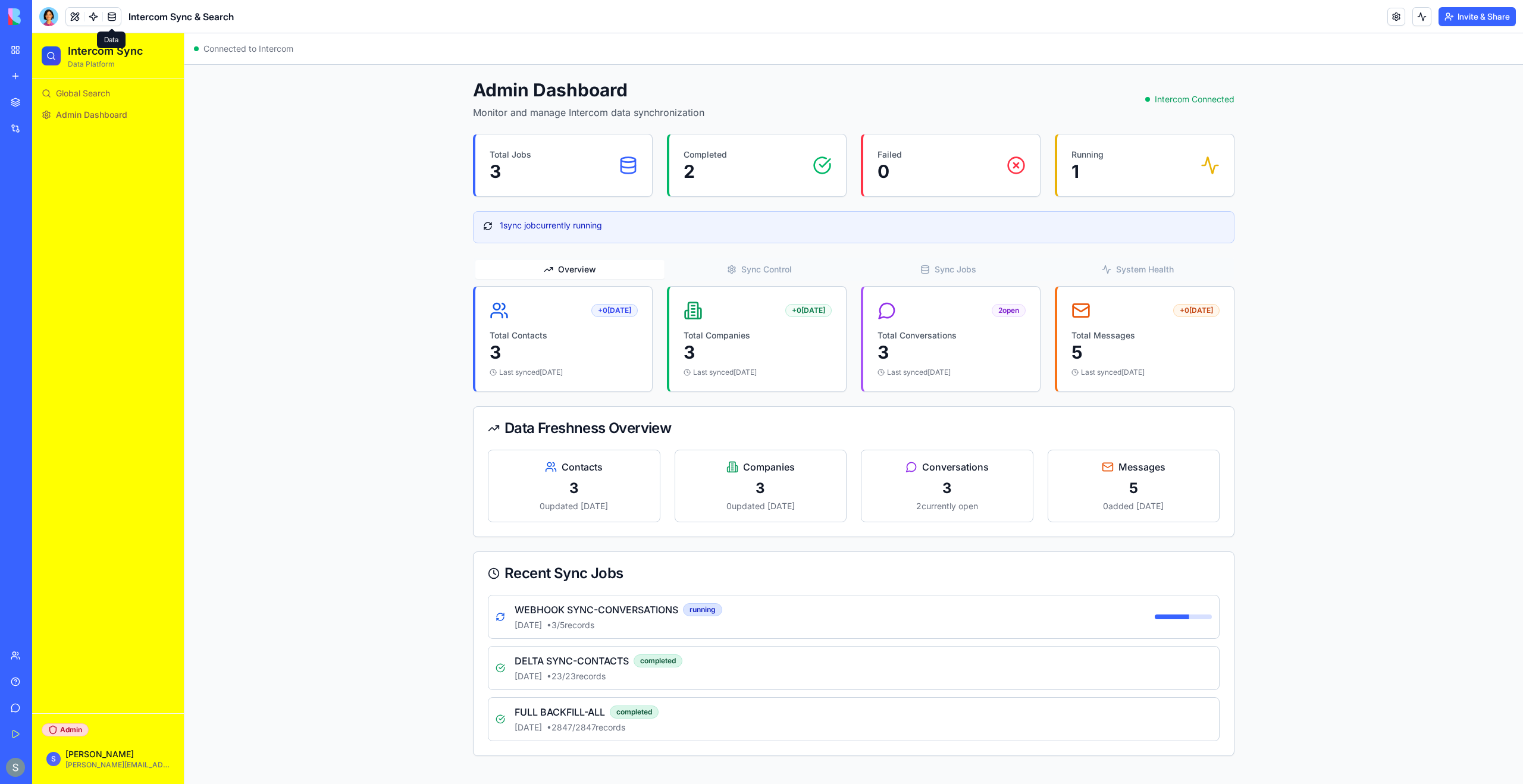
click at [109, 19] on link at bounding box center [112, 17] width 18 height 18
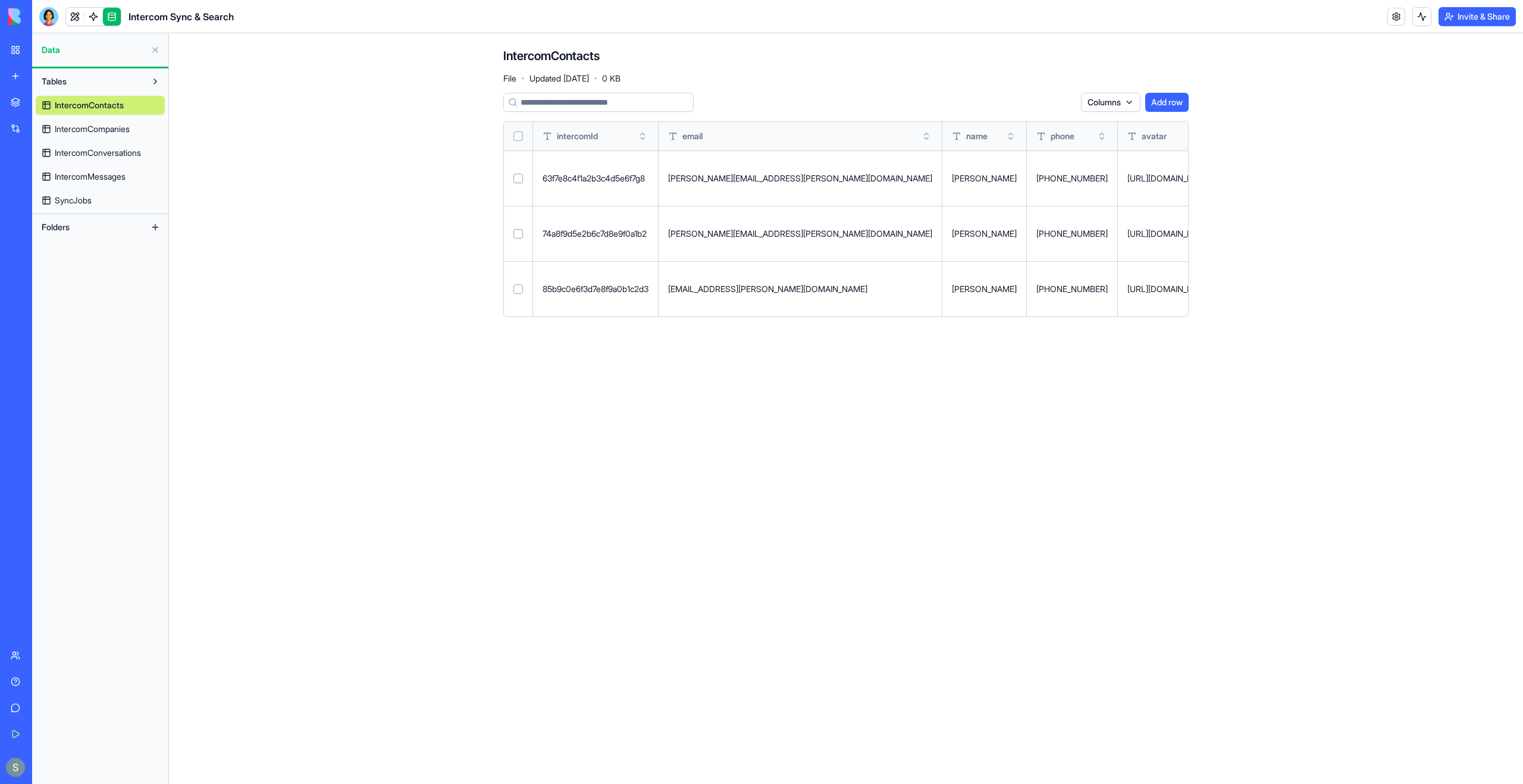
click at [126, 133] on span "IntercomCompanies" at bounding box center [91, 129] width 75 height 12
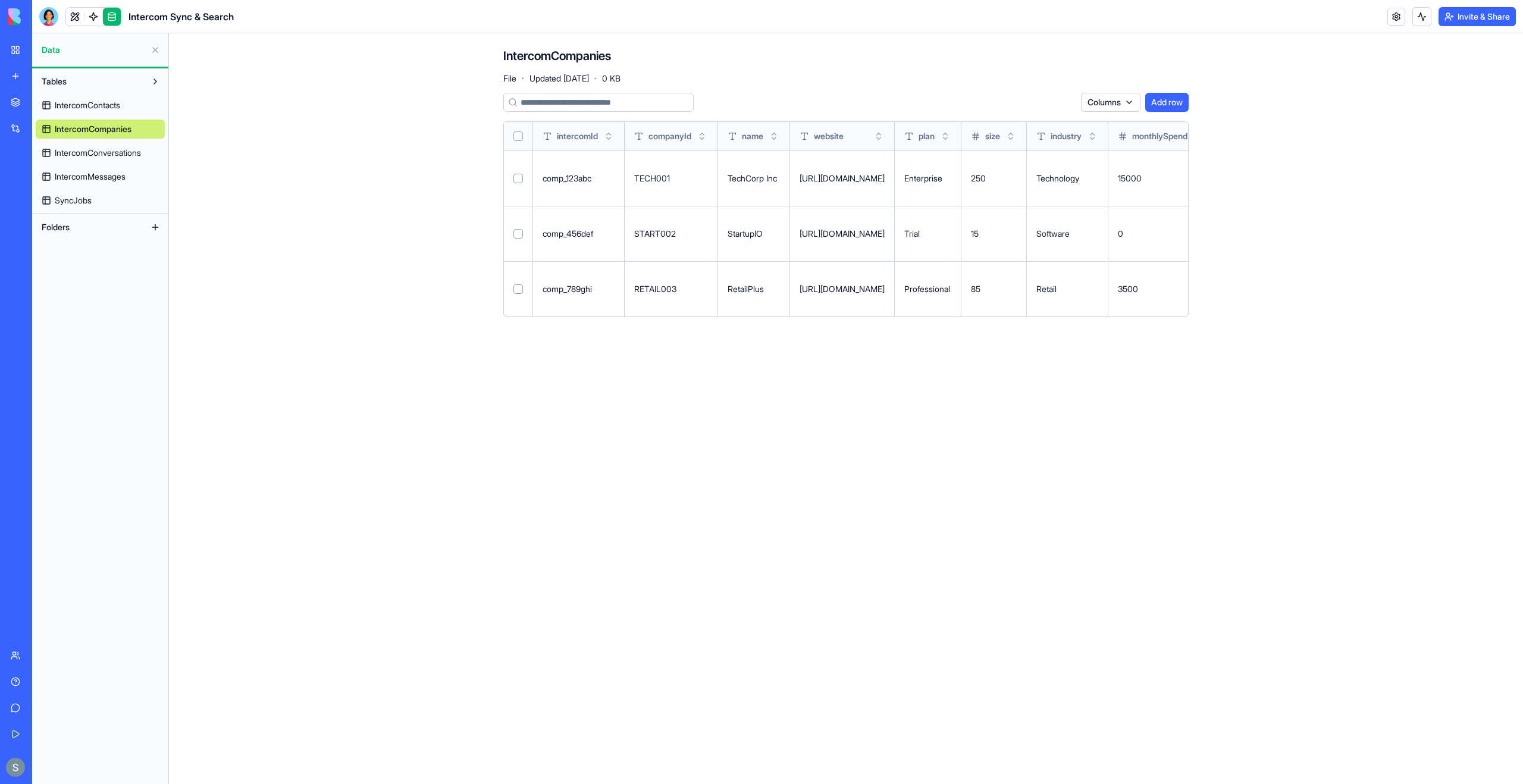
click at [126, 153] on span "IntercomConversations" at bounding box center [97, 153] width 86 height 12
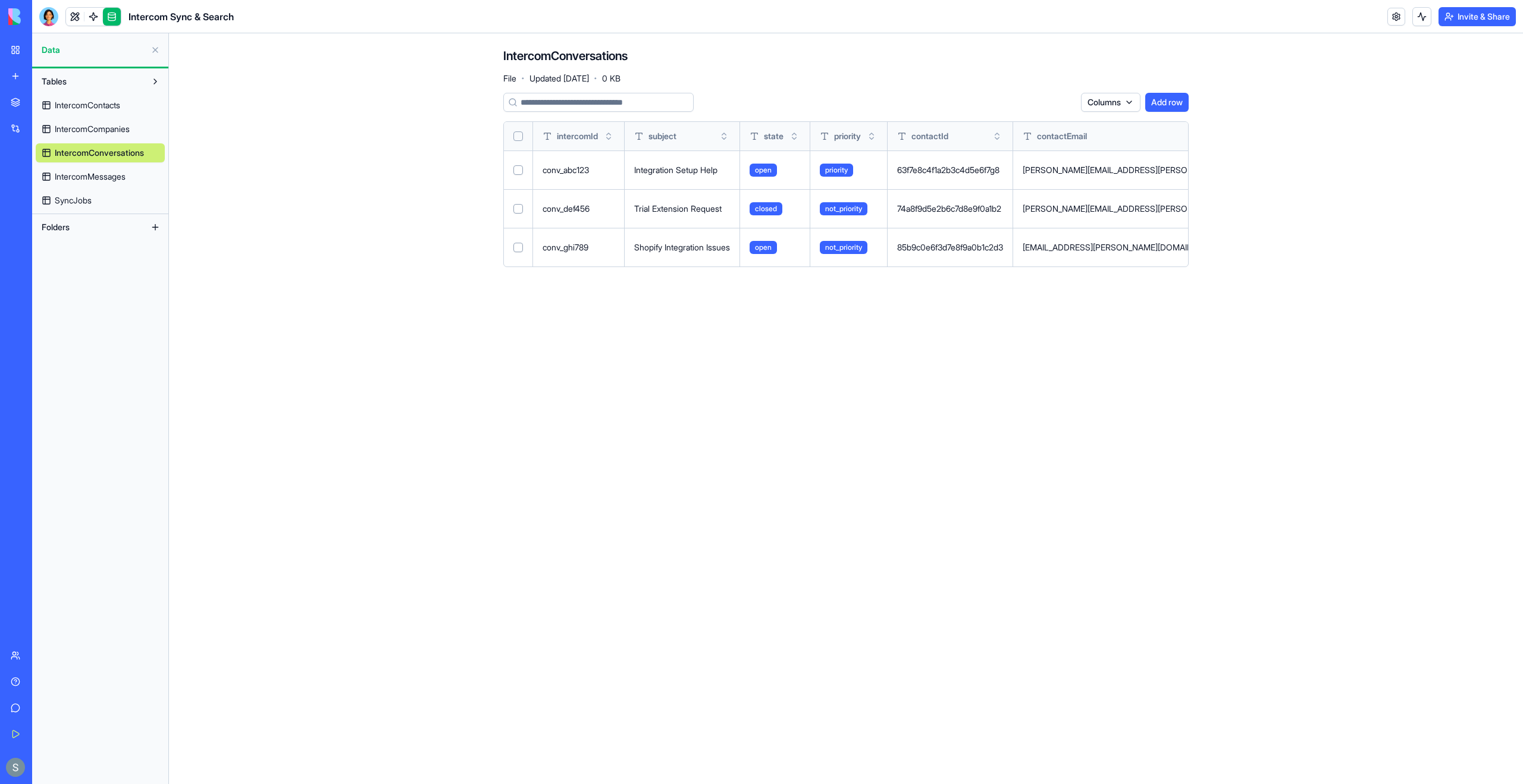
click at [121, 176] on span "IntercomMessages" at bounding box center [90, 176] width 71 height 12
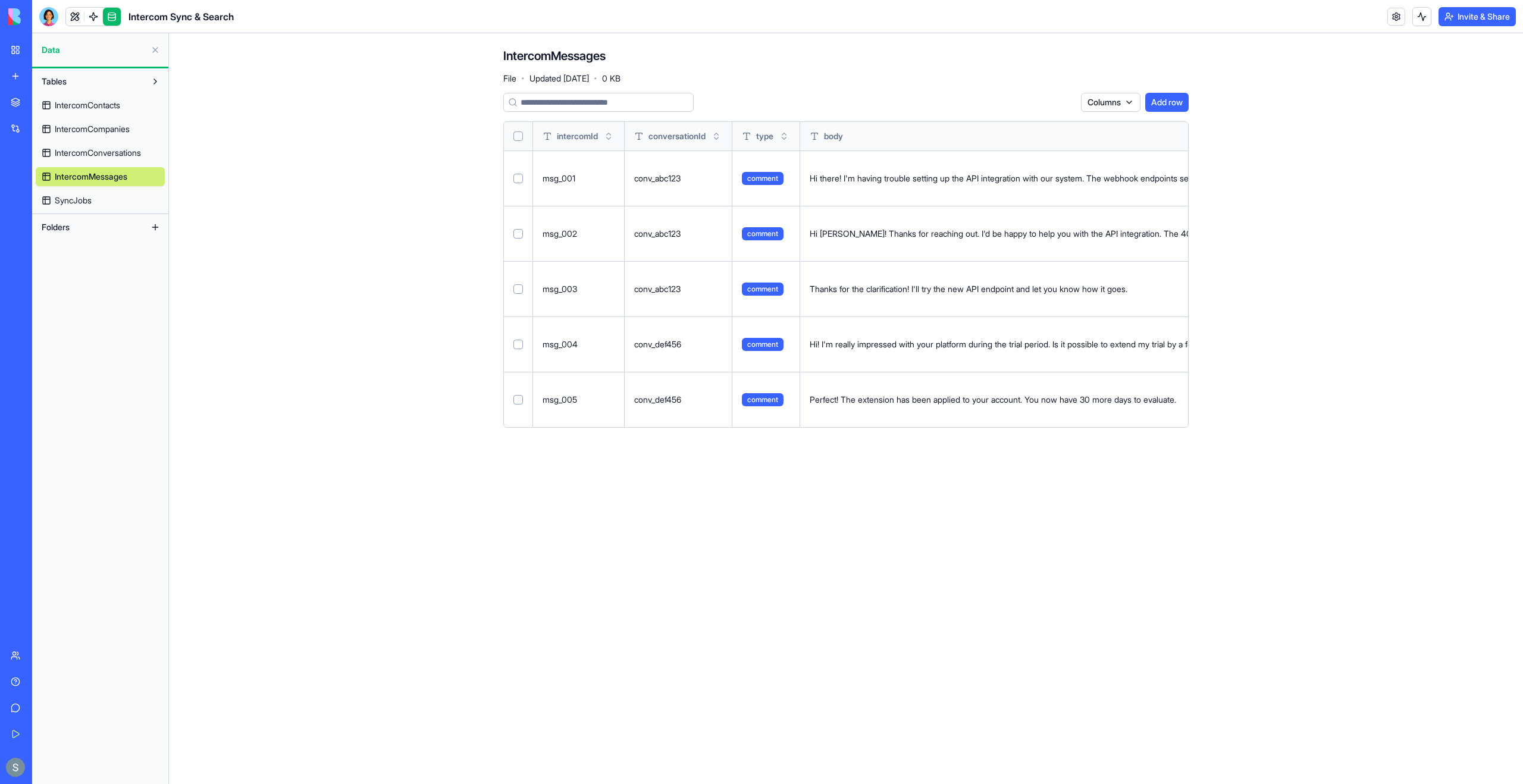
click at [115, 200] on link "SyncJobs" at bounding box center [100, 200] width 129 height 19
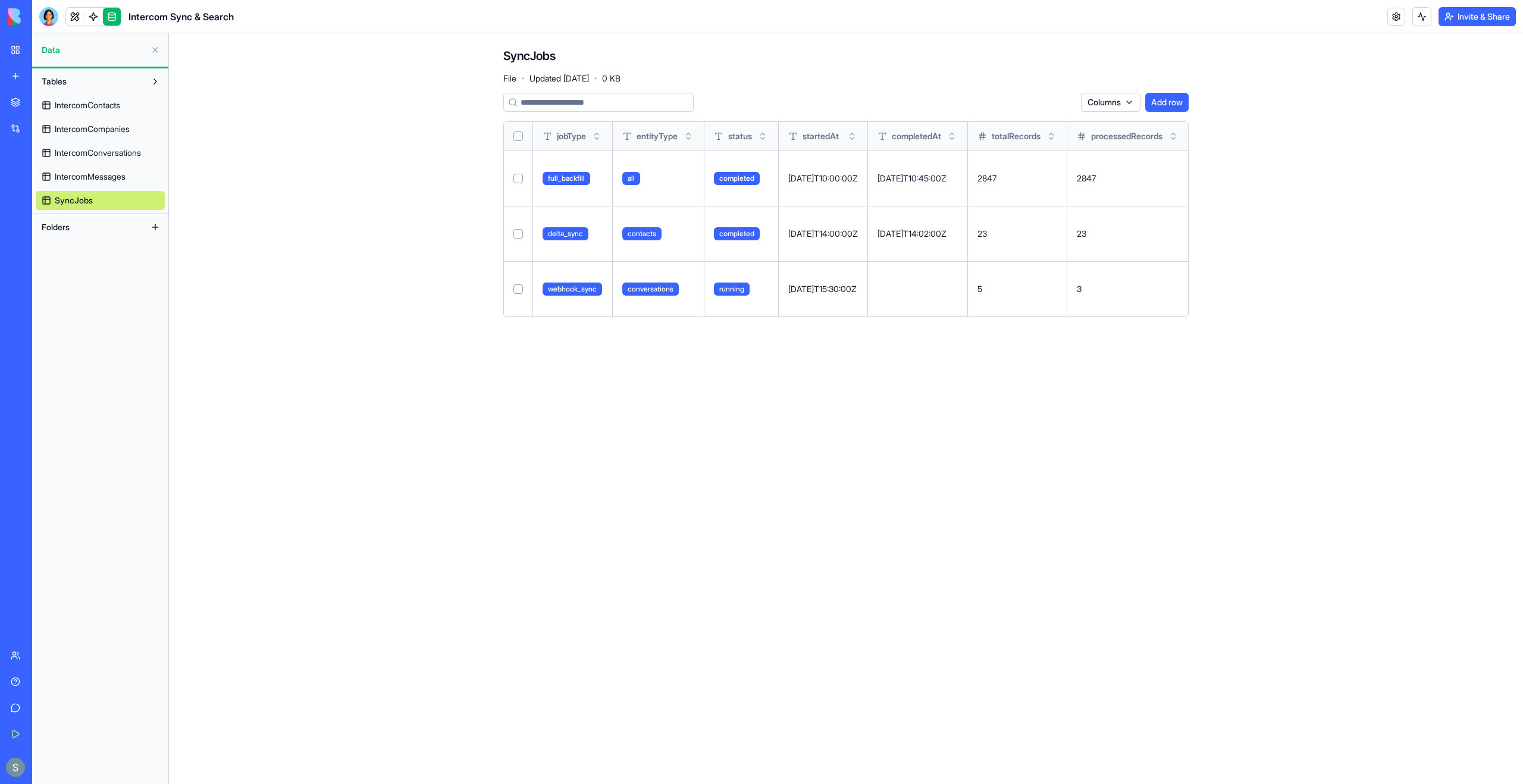
click at [0, 0] on button at bounding box center [0, 0] width 0 height 0
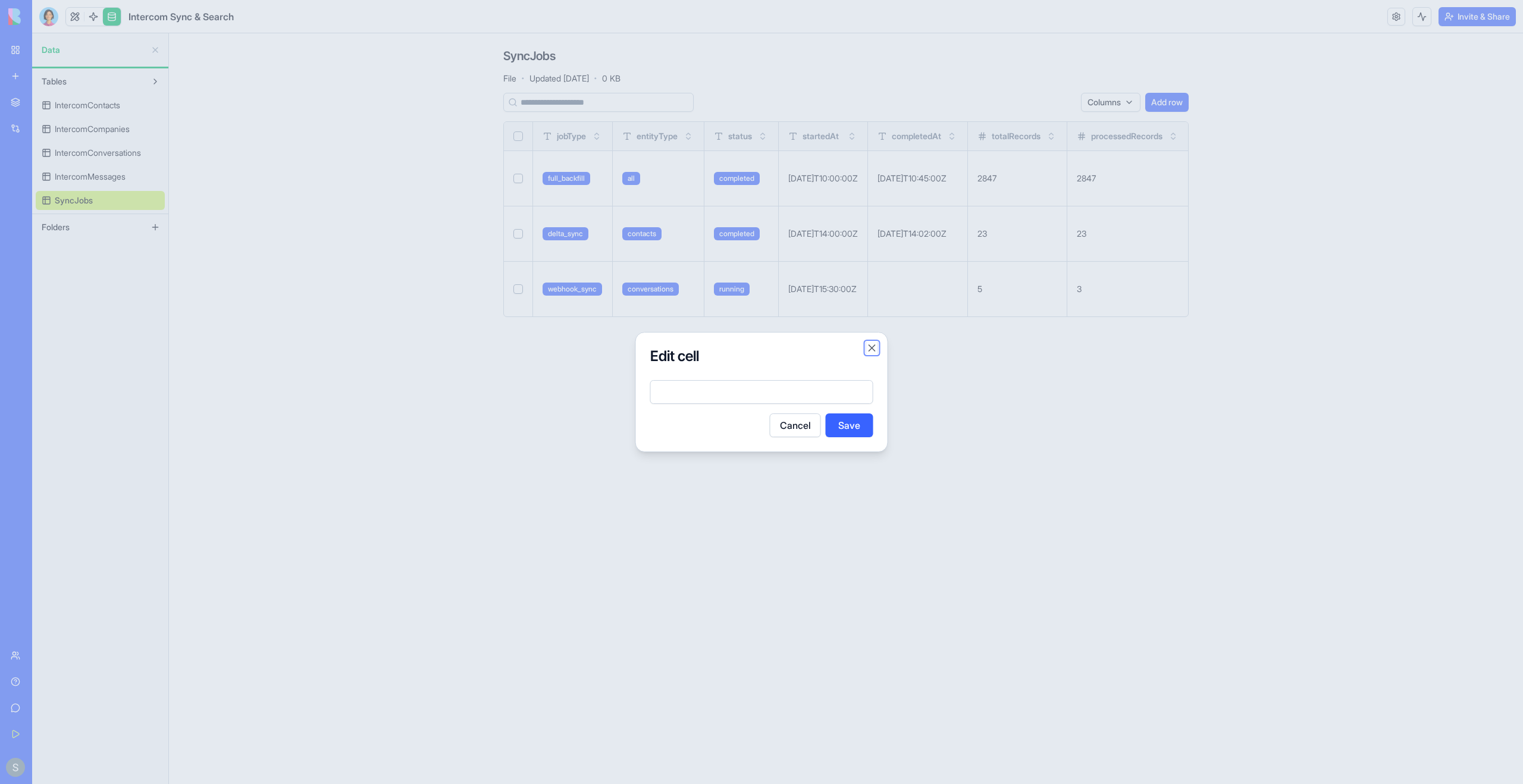
click at [804, 346] on button "Close" at bounding box center [872, 349] width 12 height 12
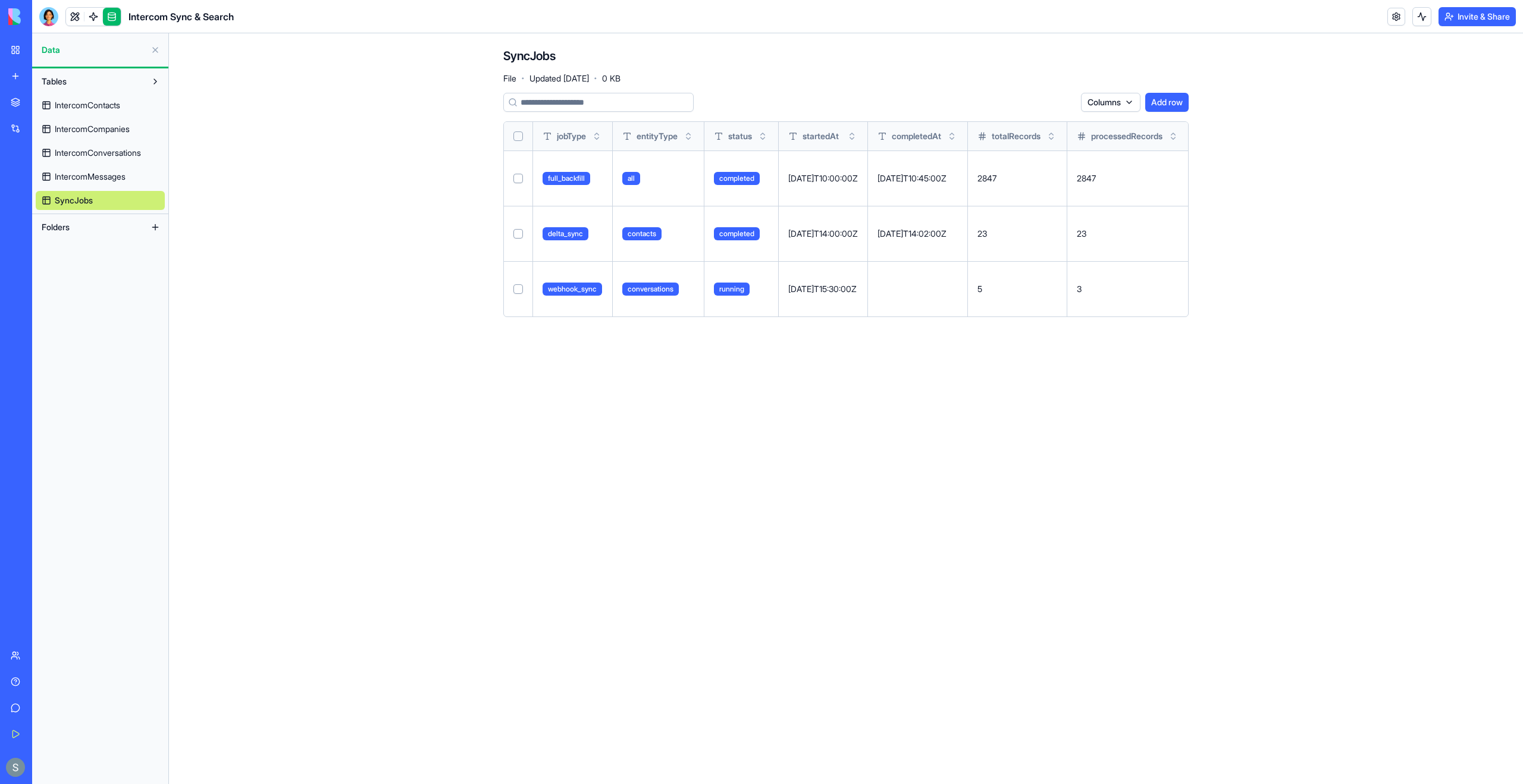
click at [0, 0] on button at bounding box center [0, 0] width 0 height 0
click at [73, 21] on link at bounding box center [75, 17] width 18 height 18
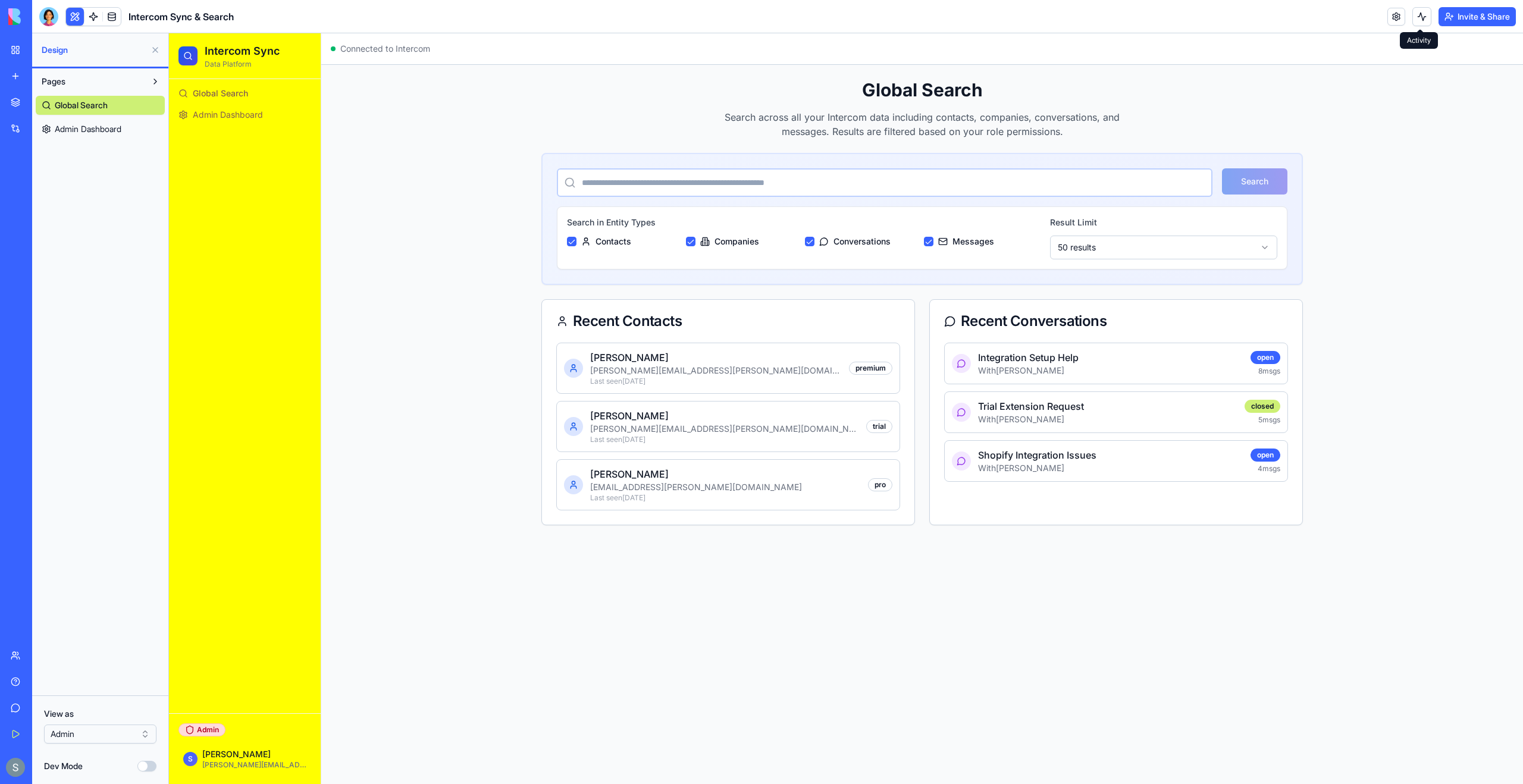
click at [804, 18] on button at bounding box center [1422, 17] width 19 height 19
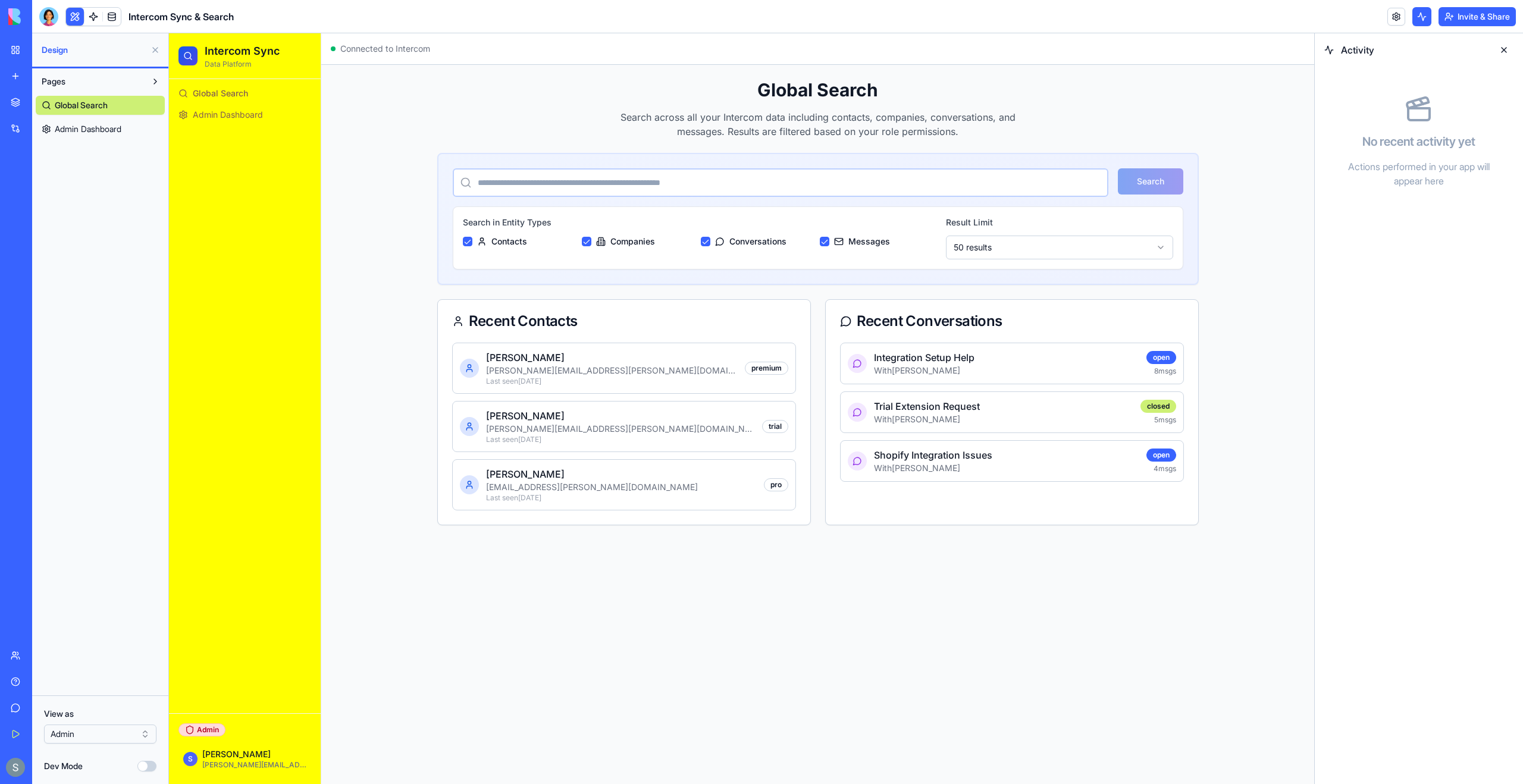
click at [88, 128] on span "Admin Dashboard" at bounding box center [88, 129] width 67 height 12
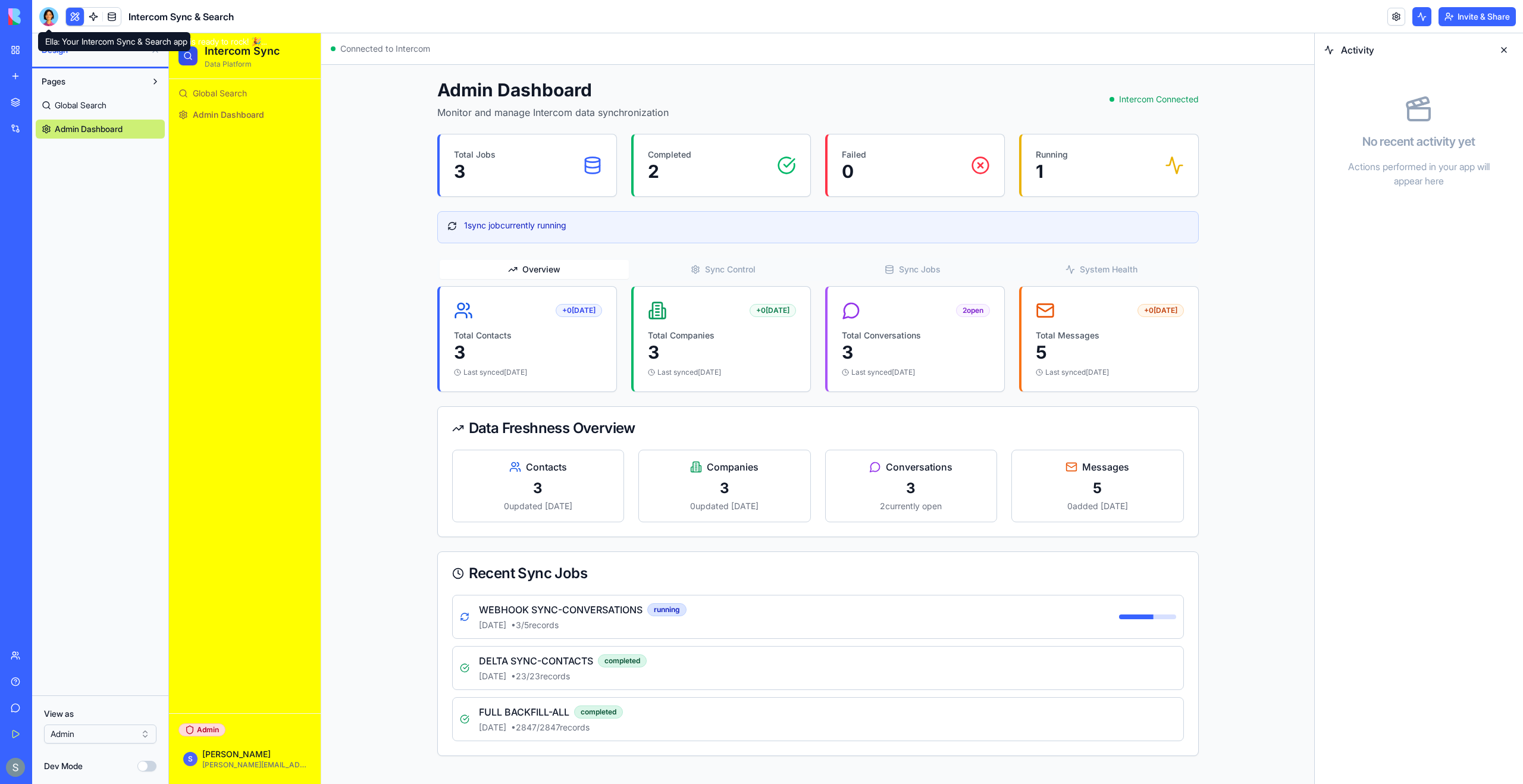
click at [47, 16] on div at bounding box center [49, 17] width 19 height 19
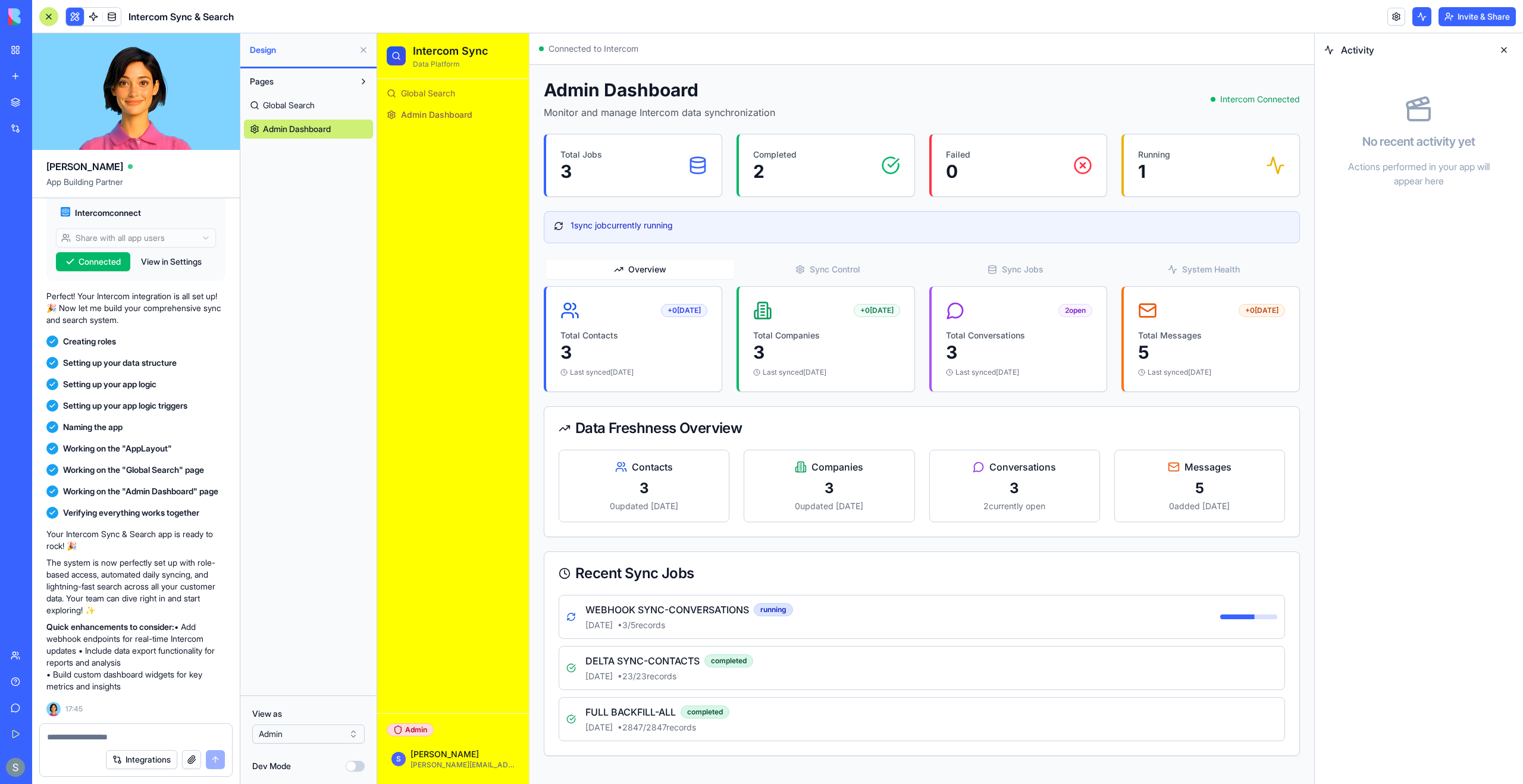
click at [99, 428] on textarea at bounding box center [136, 737] width 178 height 12
click at [90, 428] on textarea at bounding box center [136, 737] width 178 height 12
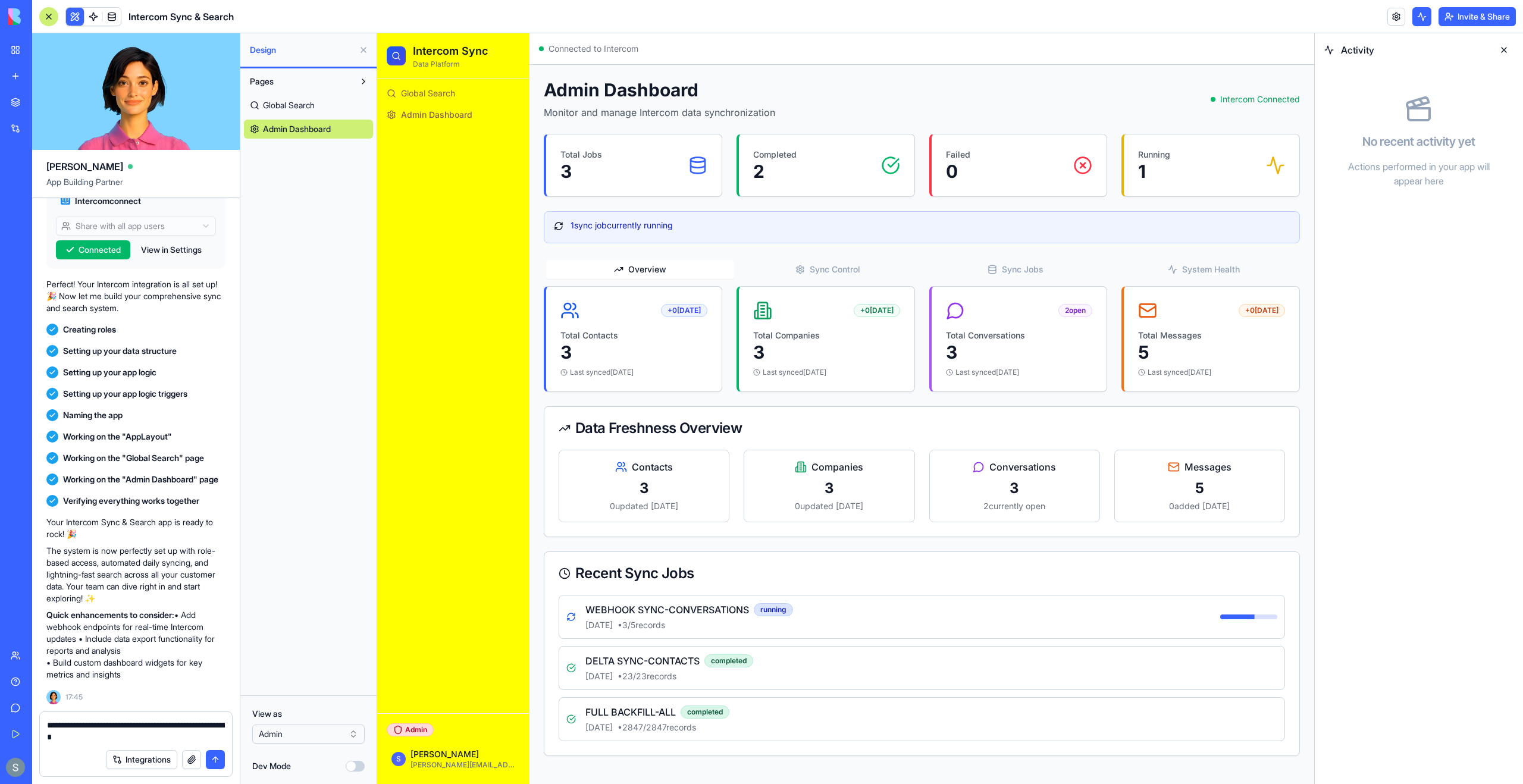
type textarea "**********"
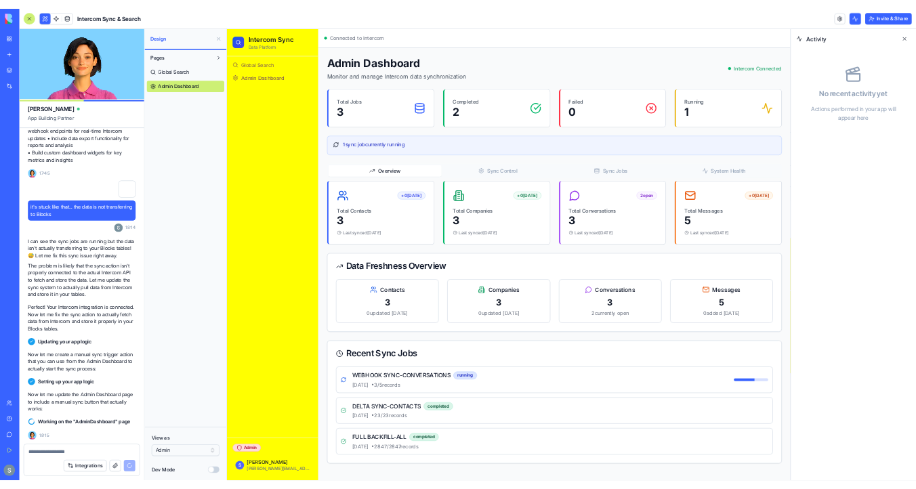
scroll to position [1225, 0]
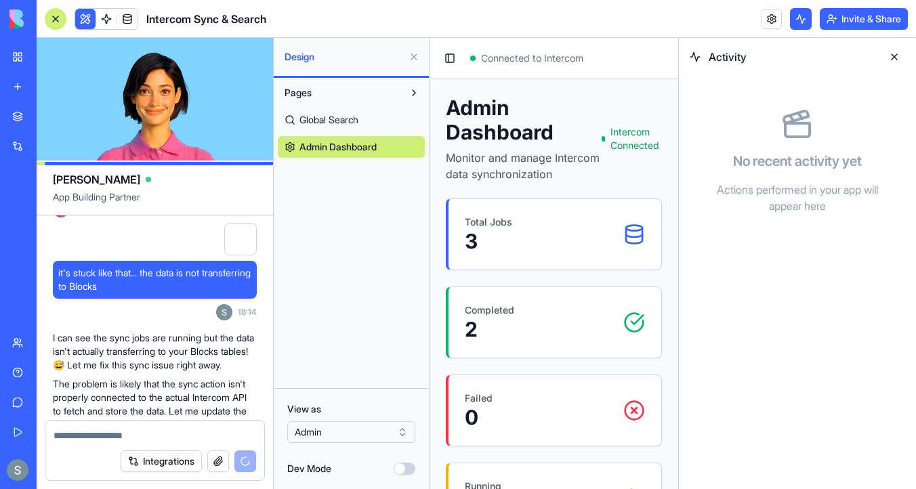
click at [901, 56] on button at bounding box center [894, 57] width 22 height 22
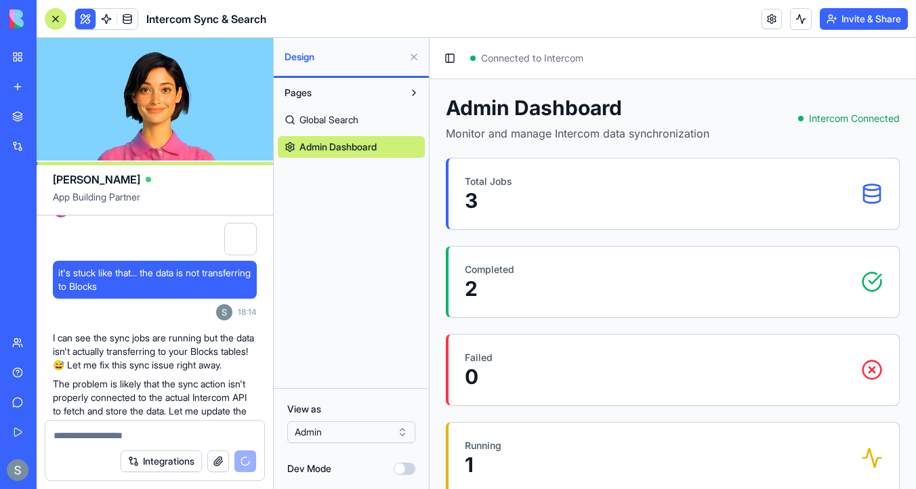
click at [414, 50] on button at bounding box center [414, 57] width 22 height 22
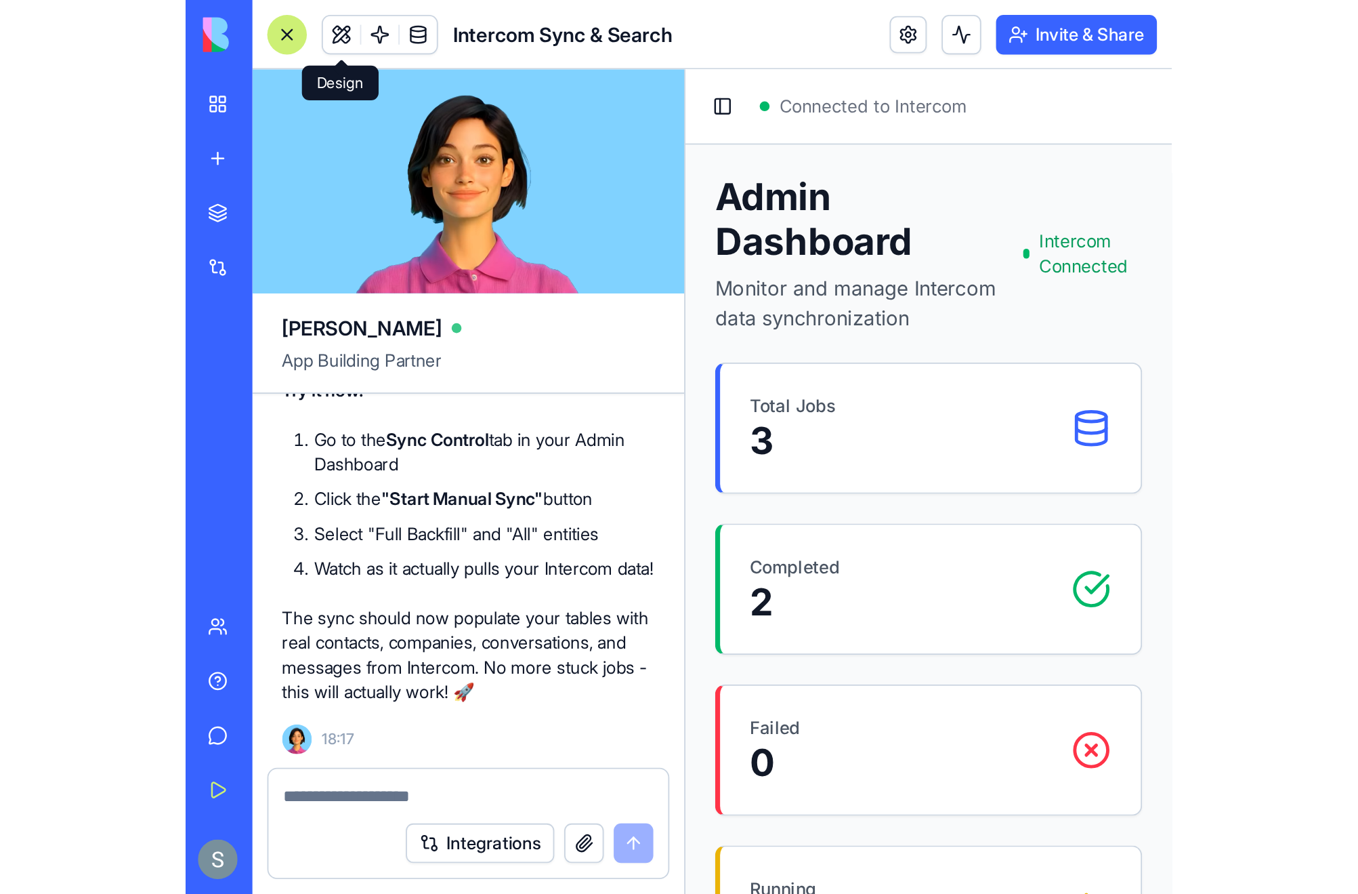
scroll to position [1672, 0]
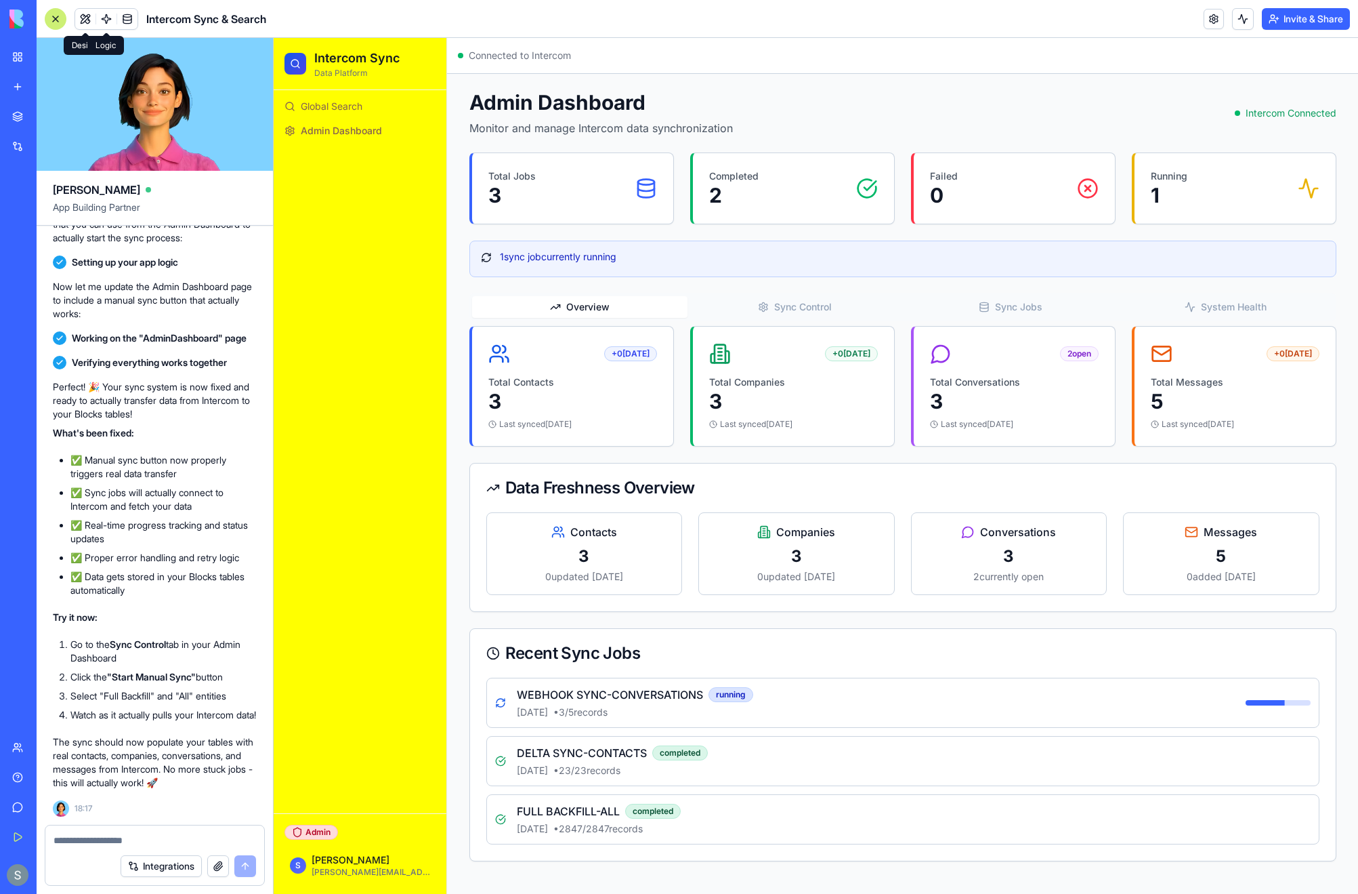
click at [99, 24] on span at bounding box center [106, 19] width 38 height 38
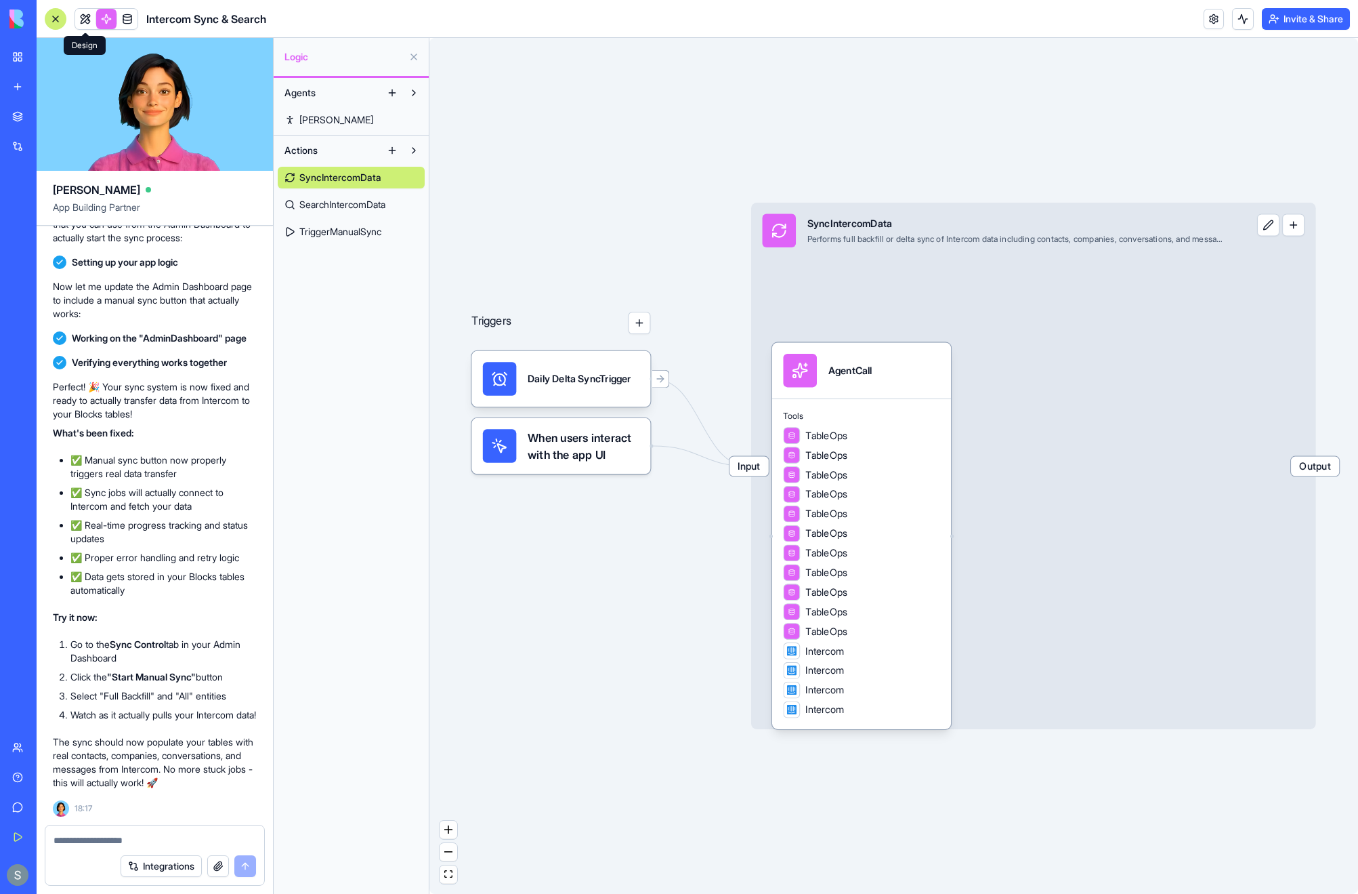
click at [89, 23] on link at bounding box center [85, 19] width 20 height 20
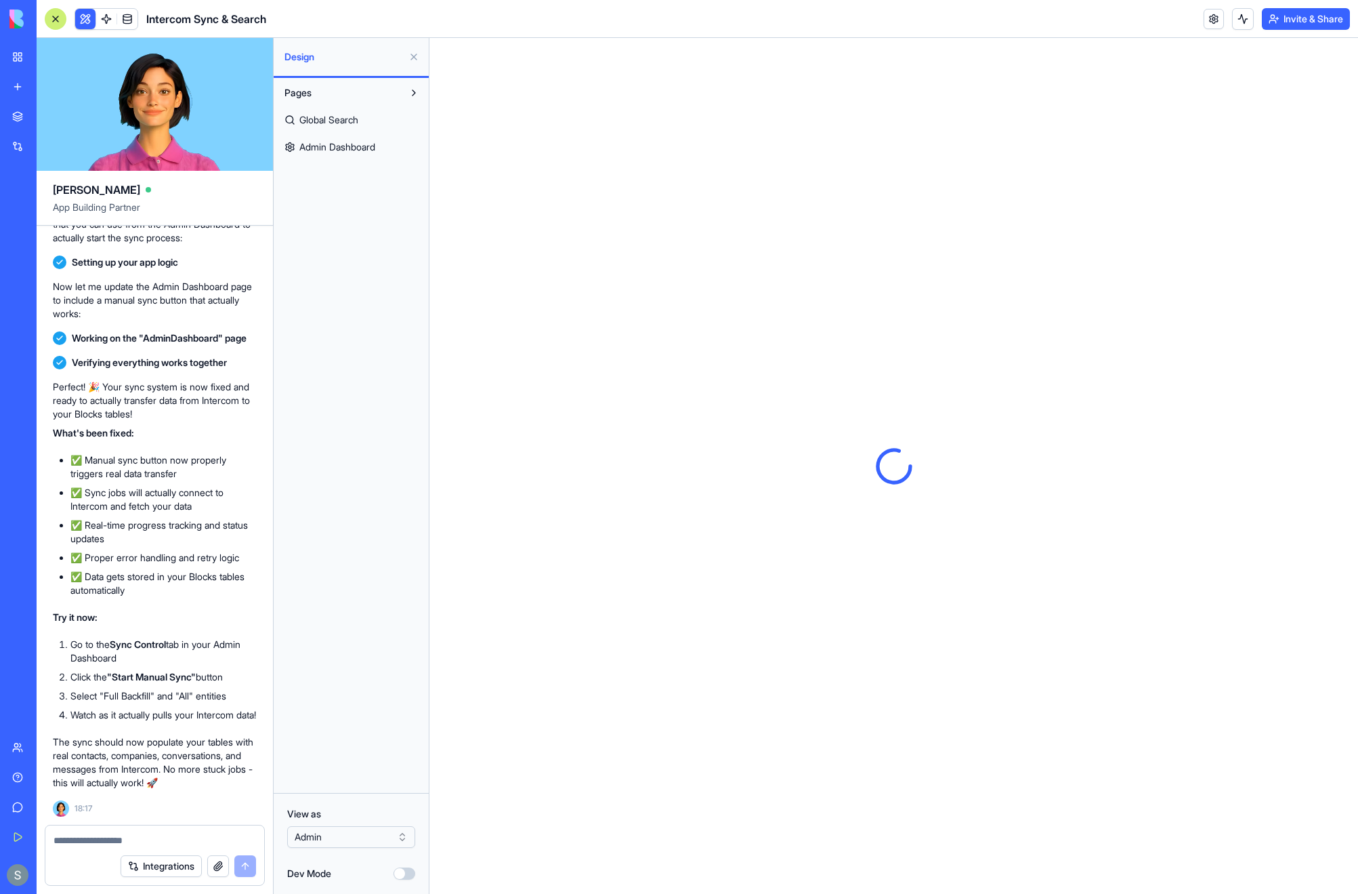
click at [404, 488] on button "Dev Mode" at bounding box center [405, 873] width 22 height 12
click at [328, 186] on button "Components" at bounding box center [340, 178] width 125 height 22
click at [354, 205] on link "AppLayout" at bounding box center [351, 205] width 147 height 22
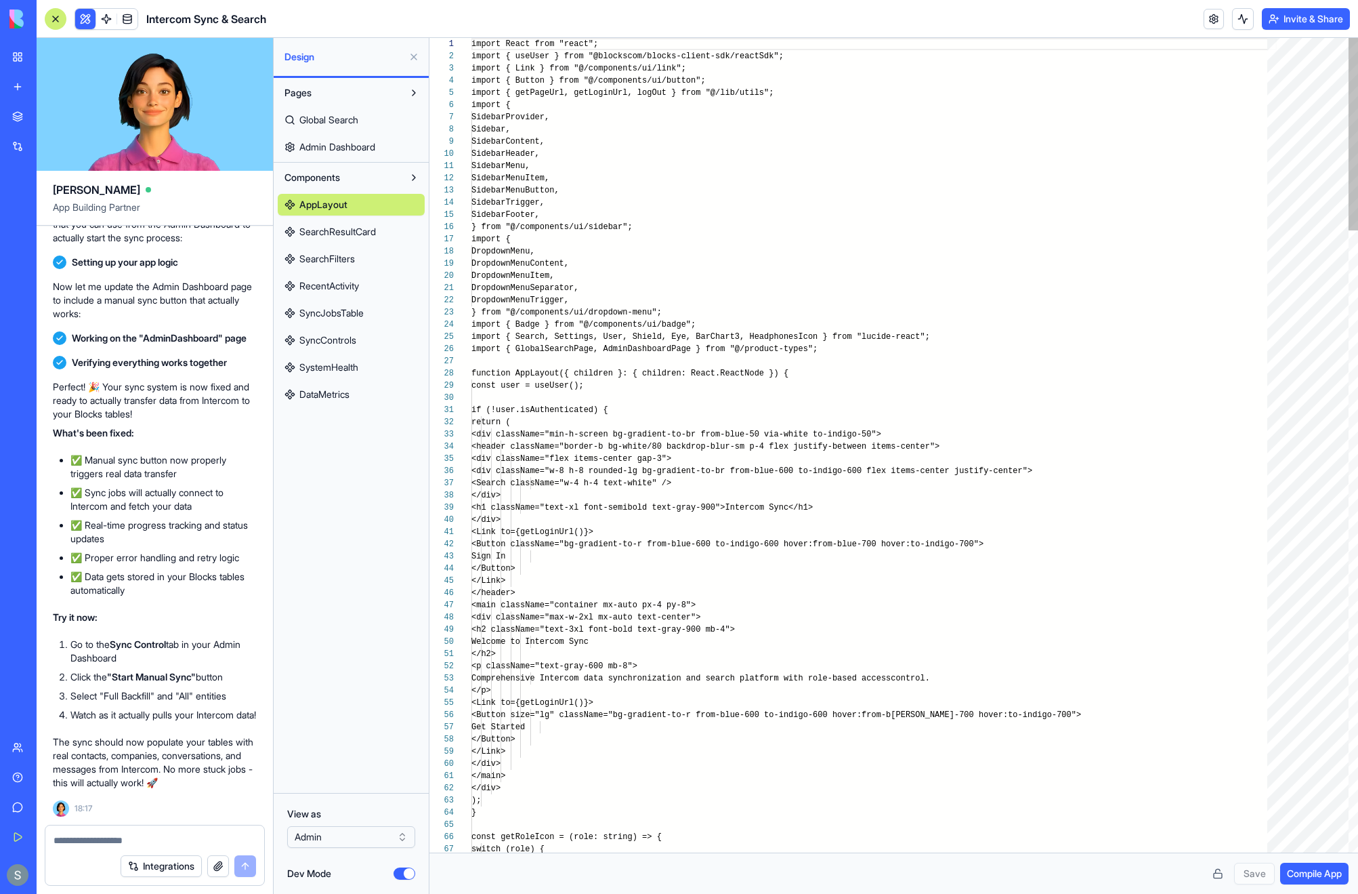
scroll to position [122, 0]
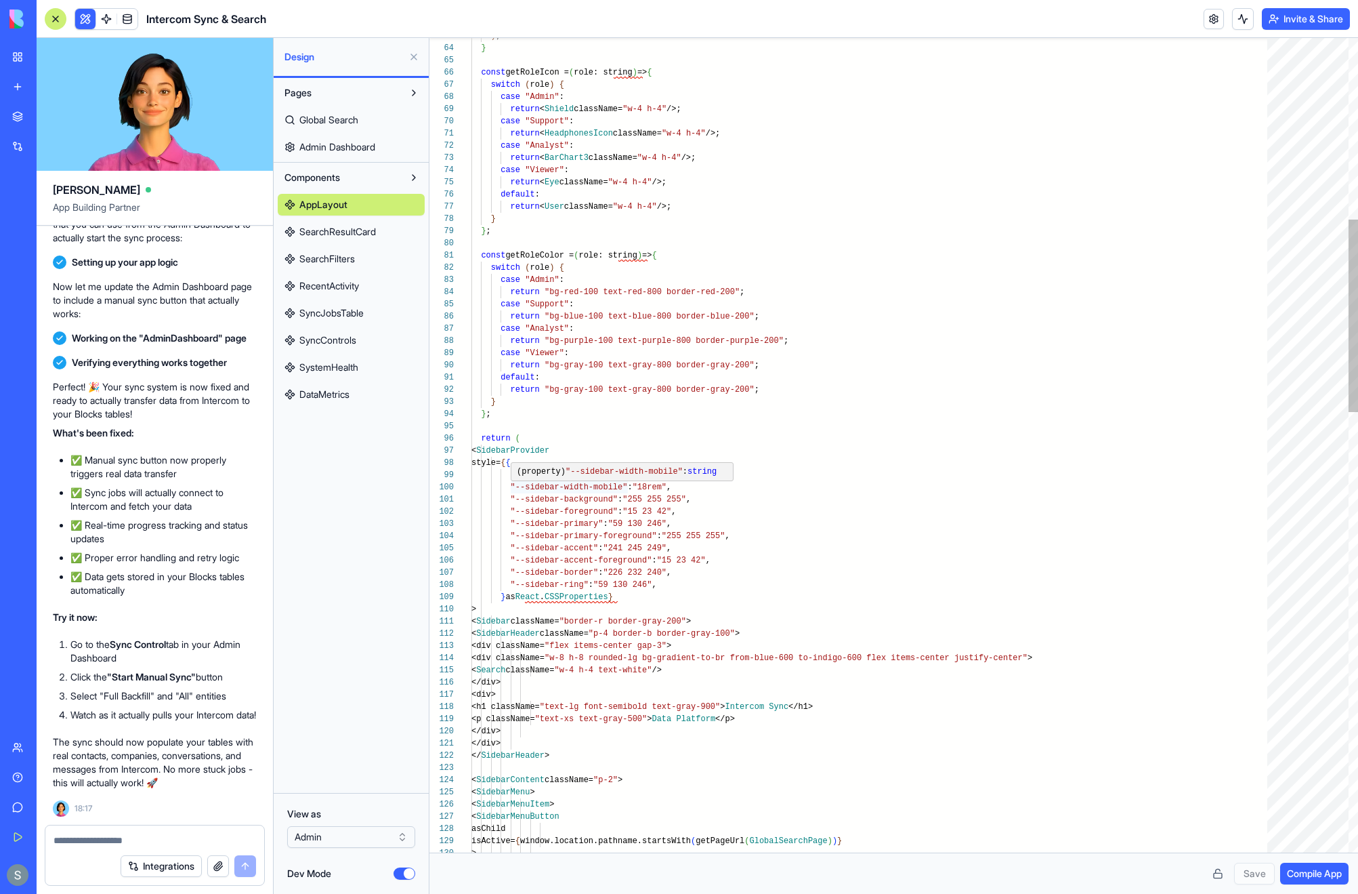
type textarea "**********"
drag, startPoint x: 641, startPoint y: 499, endPoint x: 675, endPoint y: 499, distance: 34.5
click at [675, 488] on span ""255 255 255"" at bounding box center [655, 499] width 64 height 9
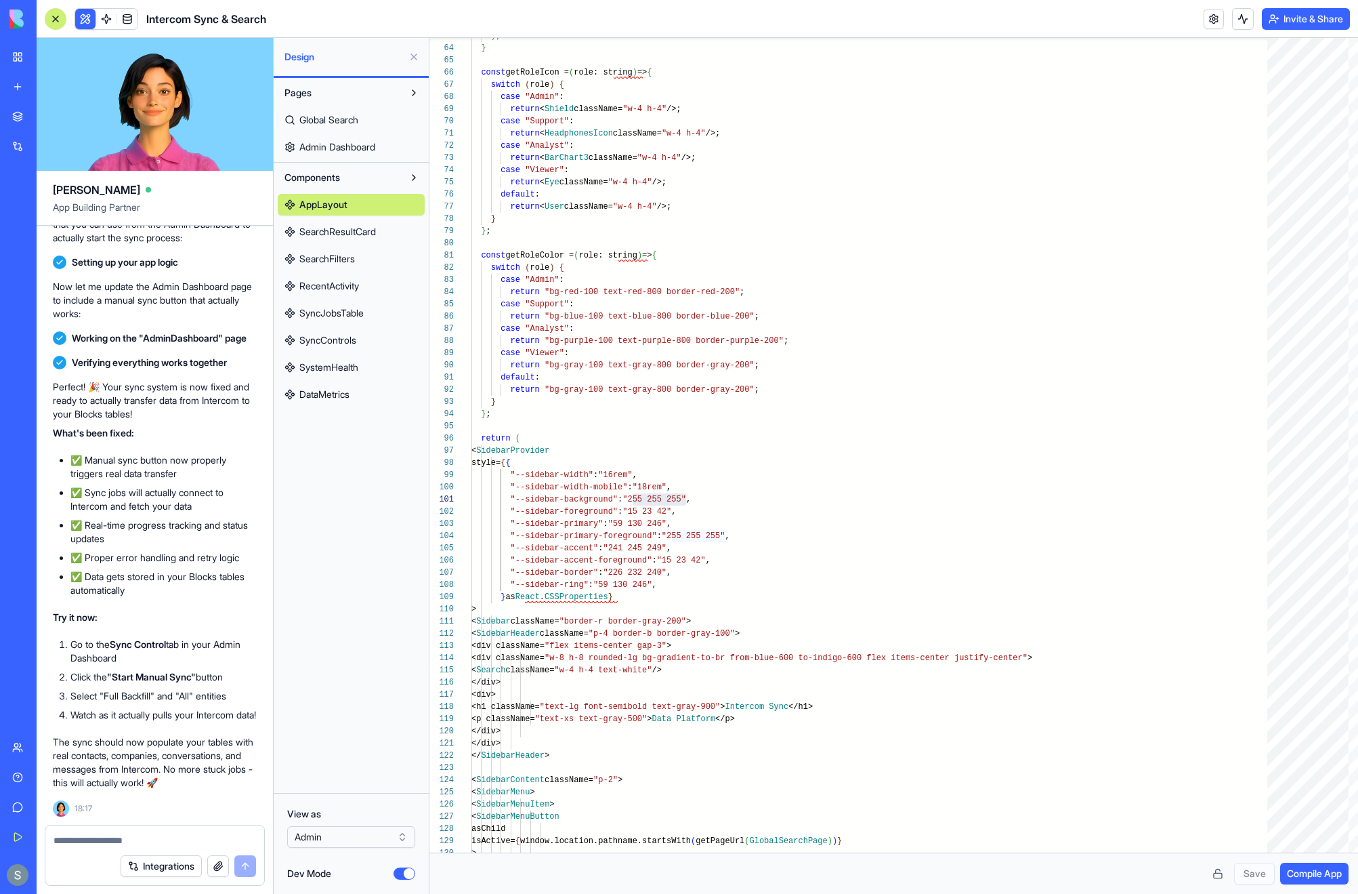
click at [401, 488] on button "Dev Mode" at bounding box center [405, 873] width 22 height 12
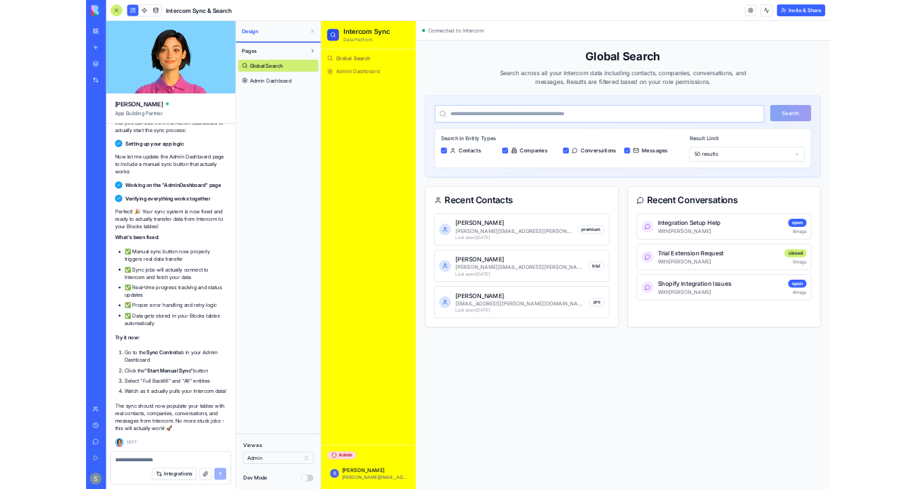
scroll to position [1672, 0]
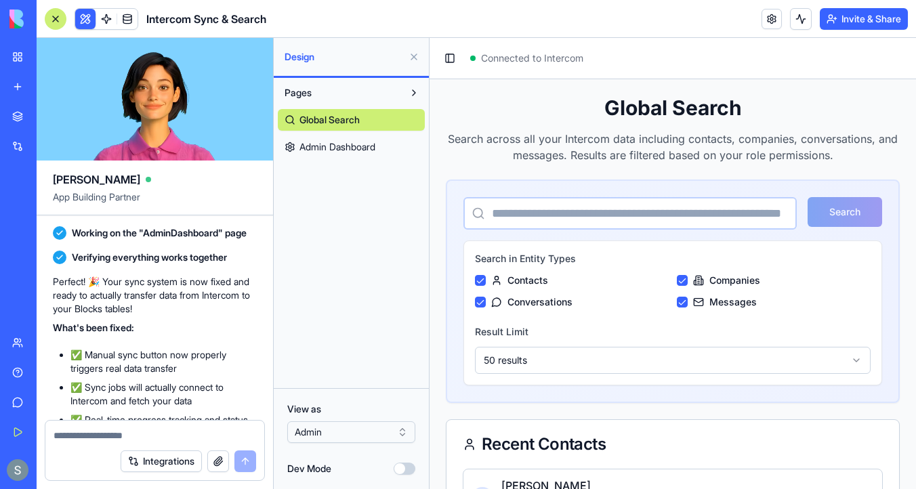
click at [408, 55] on button at bounding box center [414, 57] width 22 height 22
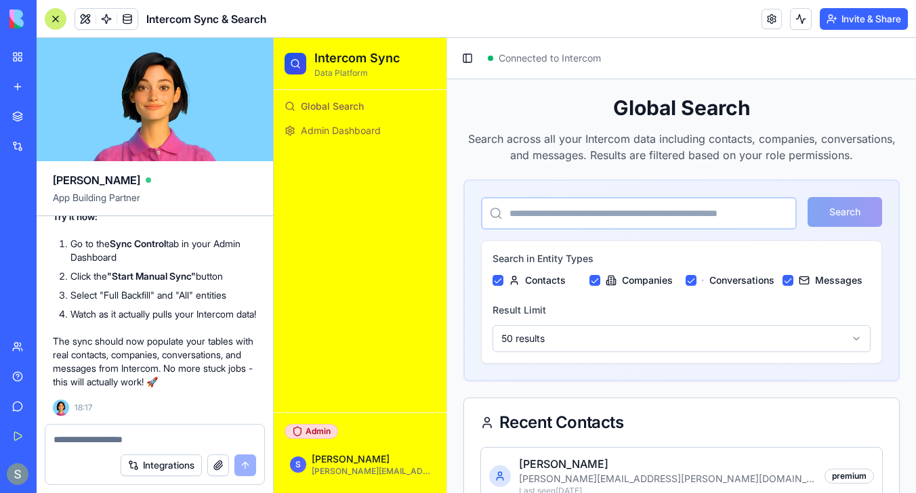
scroll to position [2076, 0]
click at [84, 20] on button at bounding box center [85, 19] width 20 height 20
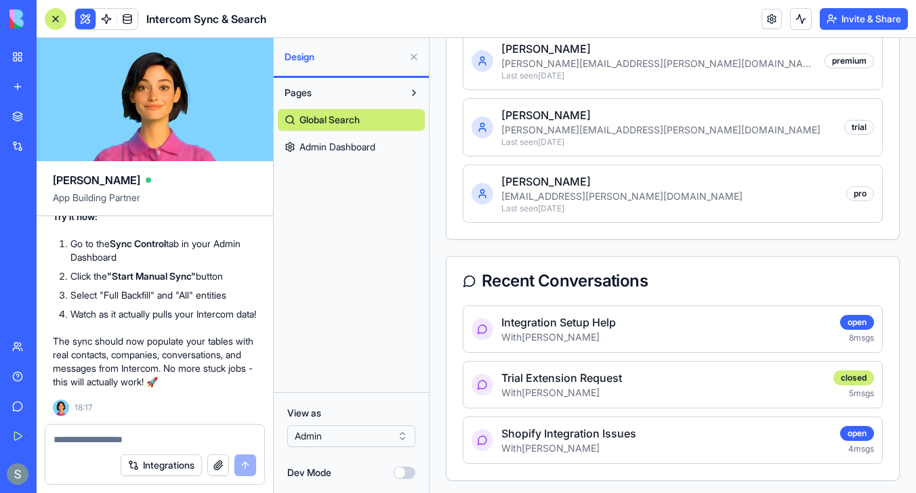
scroll to position [441, 0]
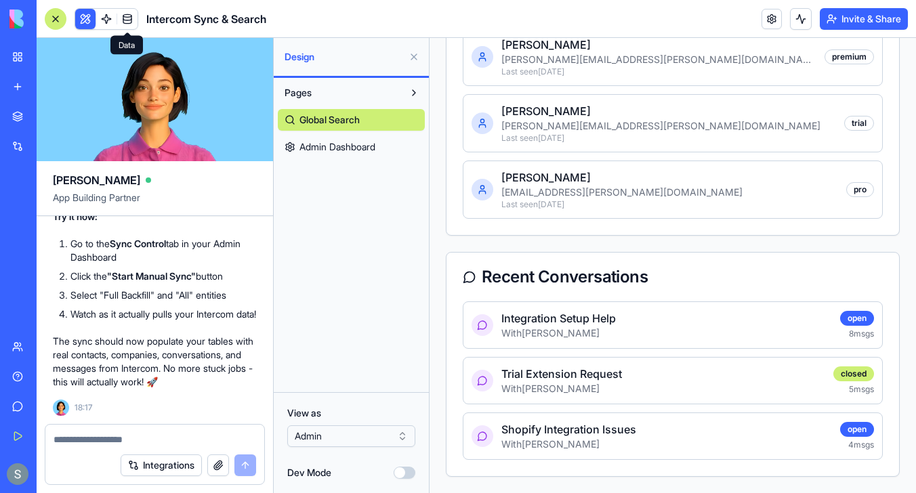
click at [127, 20] on span at bounding box center [127, 19] width 38 height 38
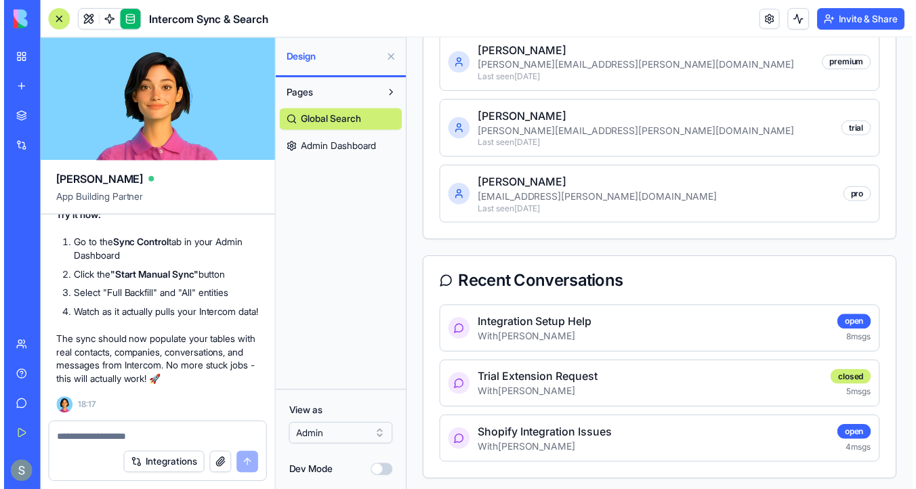
scroll to position [419, 0]
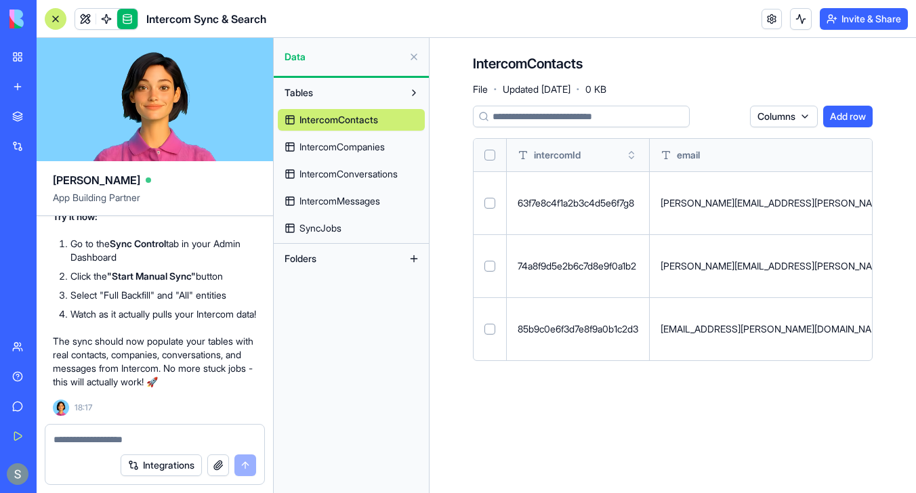
click at [337, 132] on div "IntercomContacts IntercomCompanies IntercomConversations IntercomMessages SyncJ…" at bounding box center [351, 171] width 147 height 135
click at [339, 153] on span "IntercomCompanies" at bounding box center [341, 147] width 85 height 14
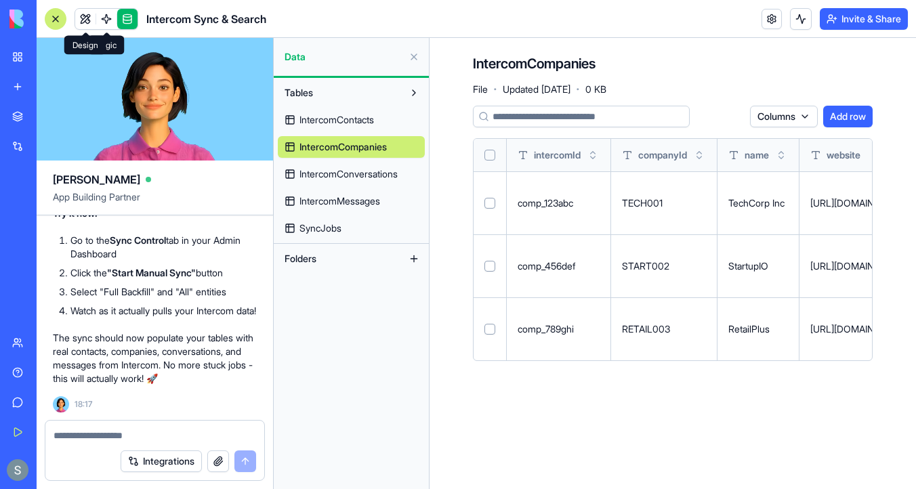
click at [89, 16] on link at bounding box center [85, 19] width 20 height 20
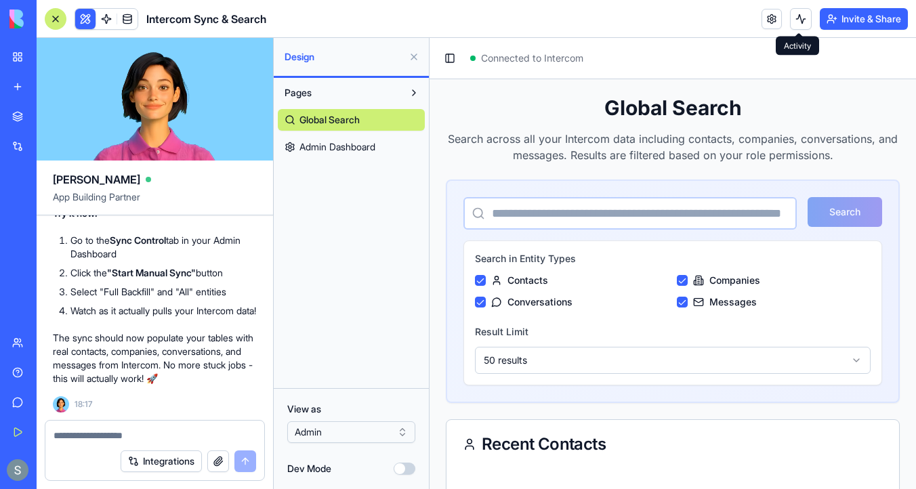
click at [799, 18] on button at bounding box center [801, 19] width 22 height 22
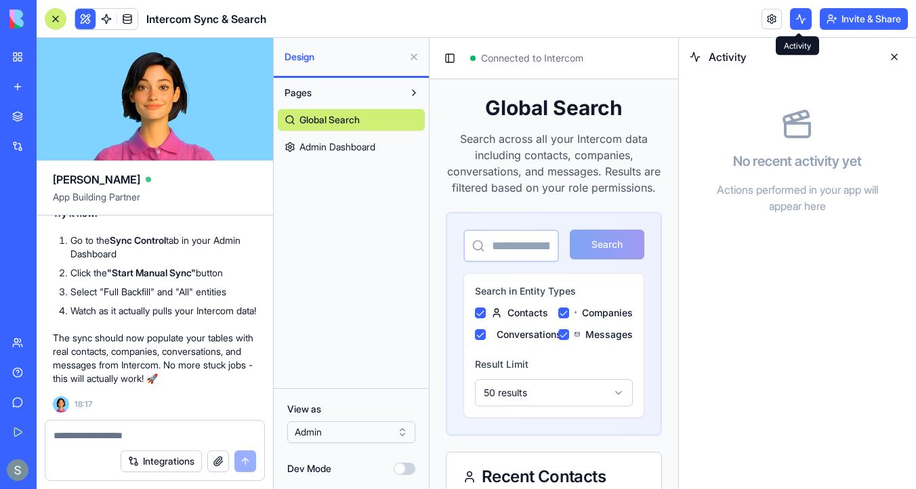
click at [795, 12] on button at bounding box center [801, 19] width 22 height 22
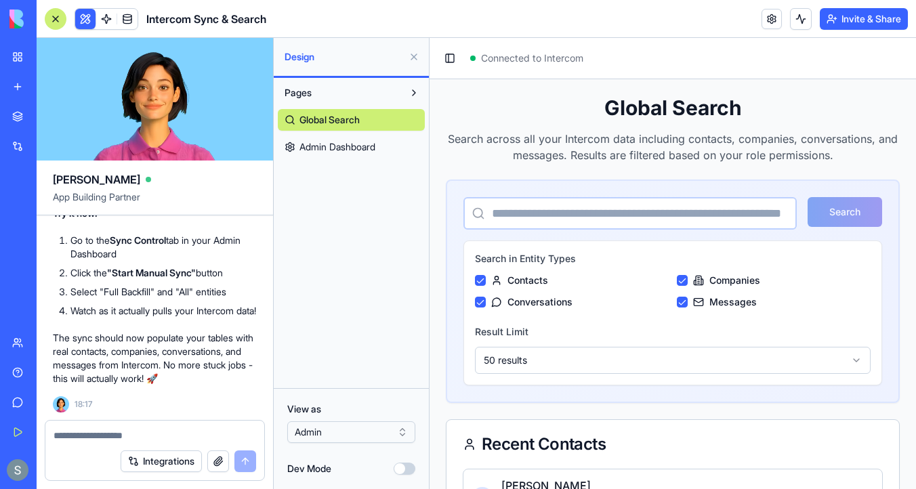
click at [795, 12] on button at bounding box center [801, 19] width 22 height 22
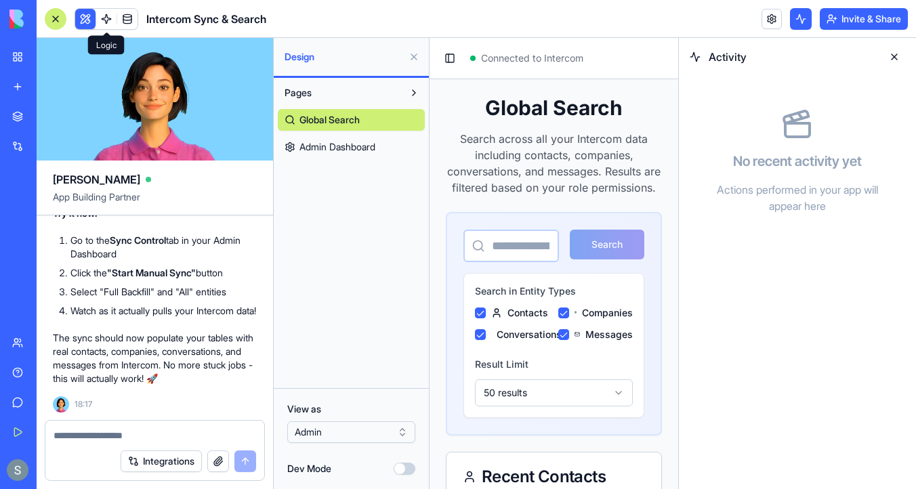
click at [110, 20] on link at bounding box center [106, 19] width 20 height 20
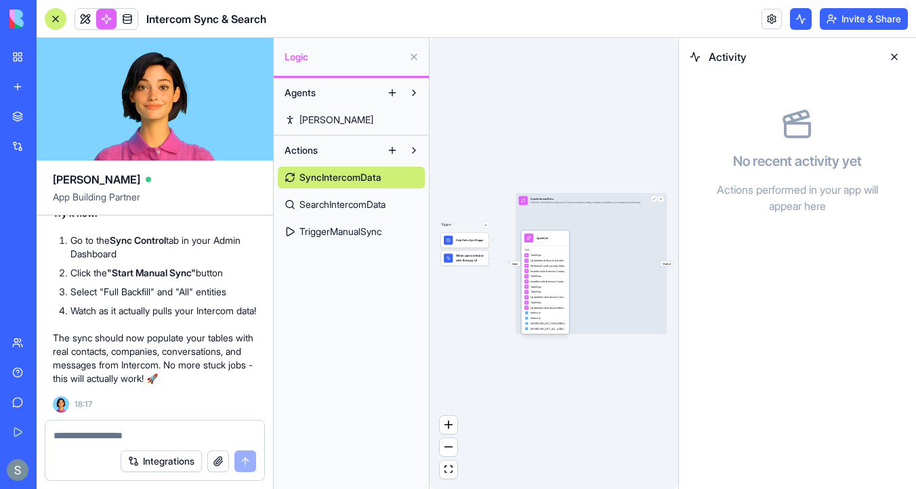
click at [551, 274] on div "TableOps" at bounding box center [545, 276] width 42 height 5
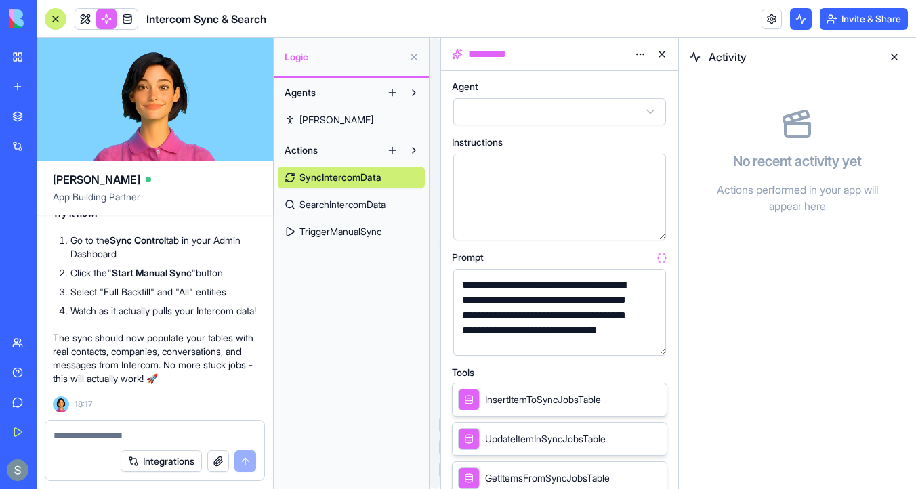
click at [894, 55] on button at bounding box center [894, 57] width 22 height 22
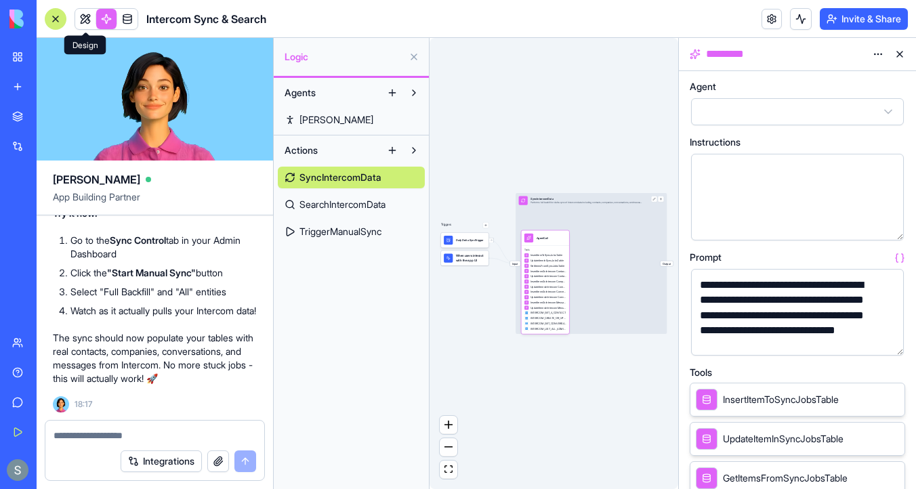
click at [85, 20] on link at bounding box center [85, 19] width 20 height 20
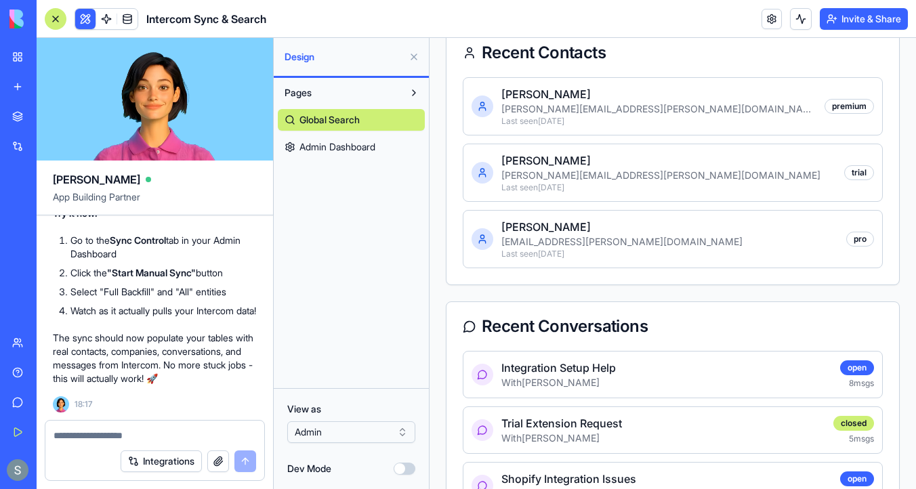
scroll to position [445, 0]
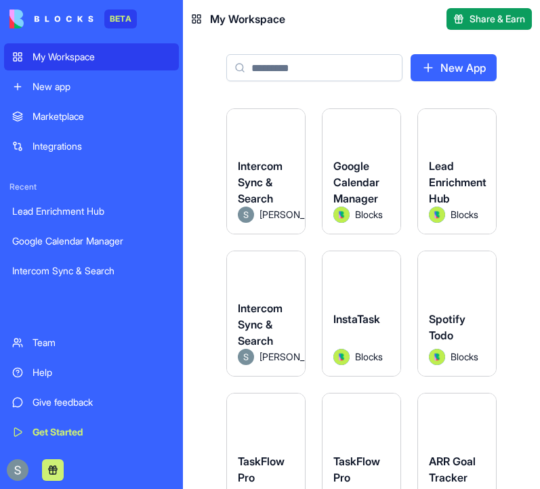
click at [247, 172] on span "Intercom Sync & Search" at bounding box center [260, 182] width 45 height 46
